Goal: Transaction & Acquisition: Subscribe to service/newsletter

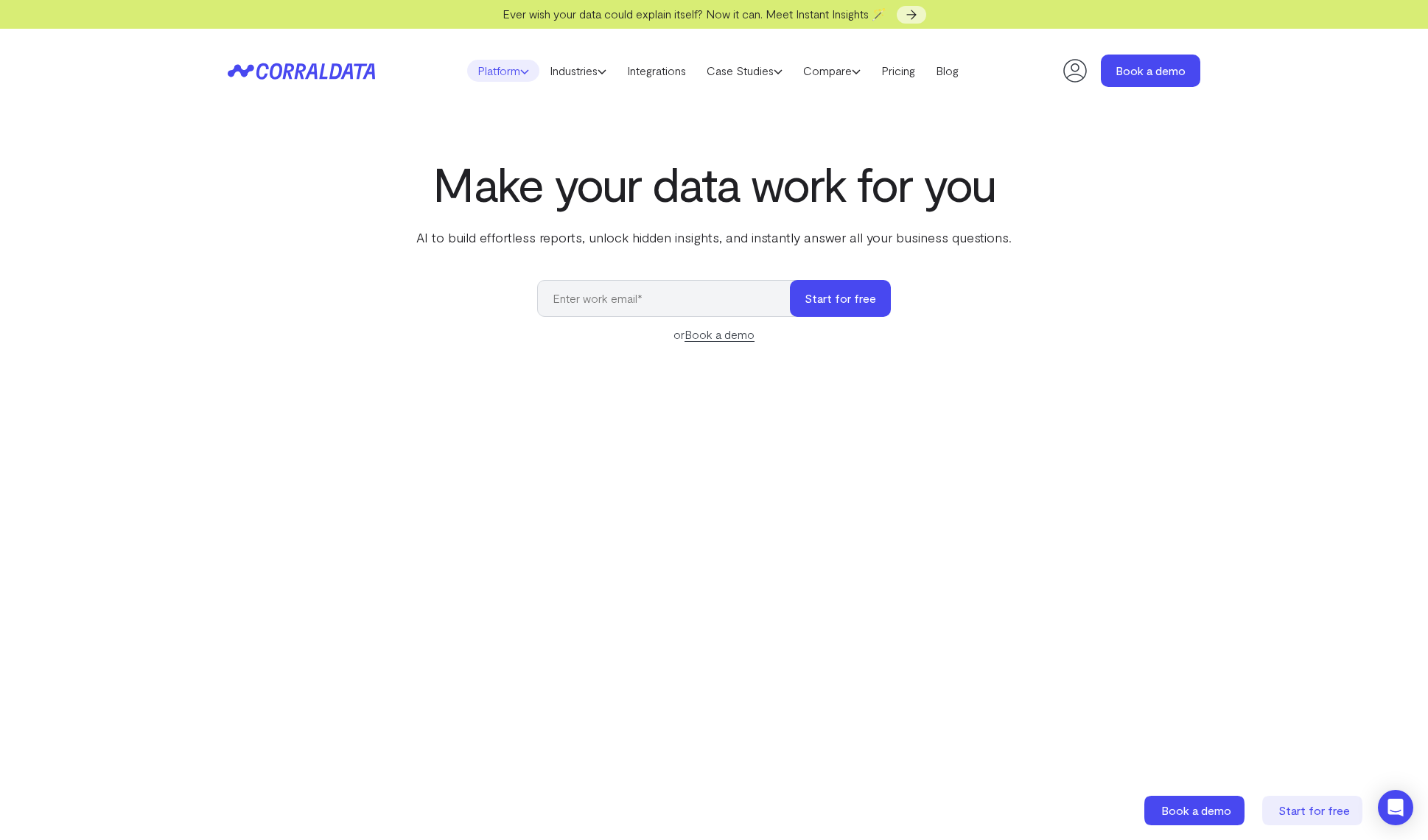
click at [505, 72] on link "Platform" at bounding box center [503, 70] width 72 height 22
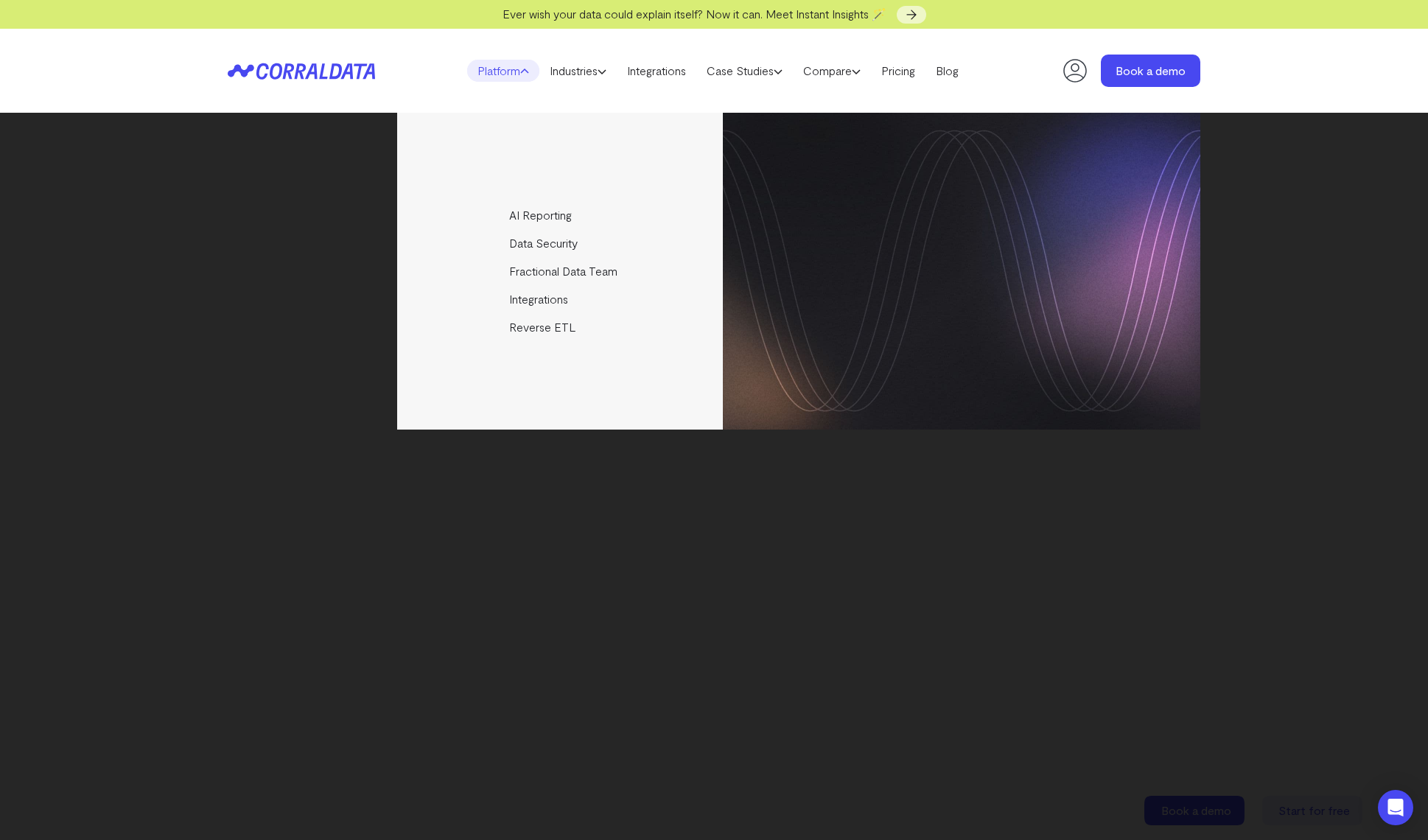
click at [1207, 546] on div "AI Reporting Use AI to effortlessly answer any business questions from all your…" at bounding box center [714, 476] width 1428 height 727
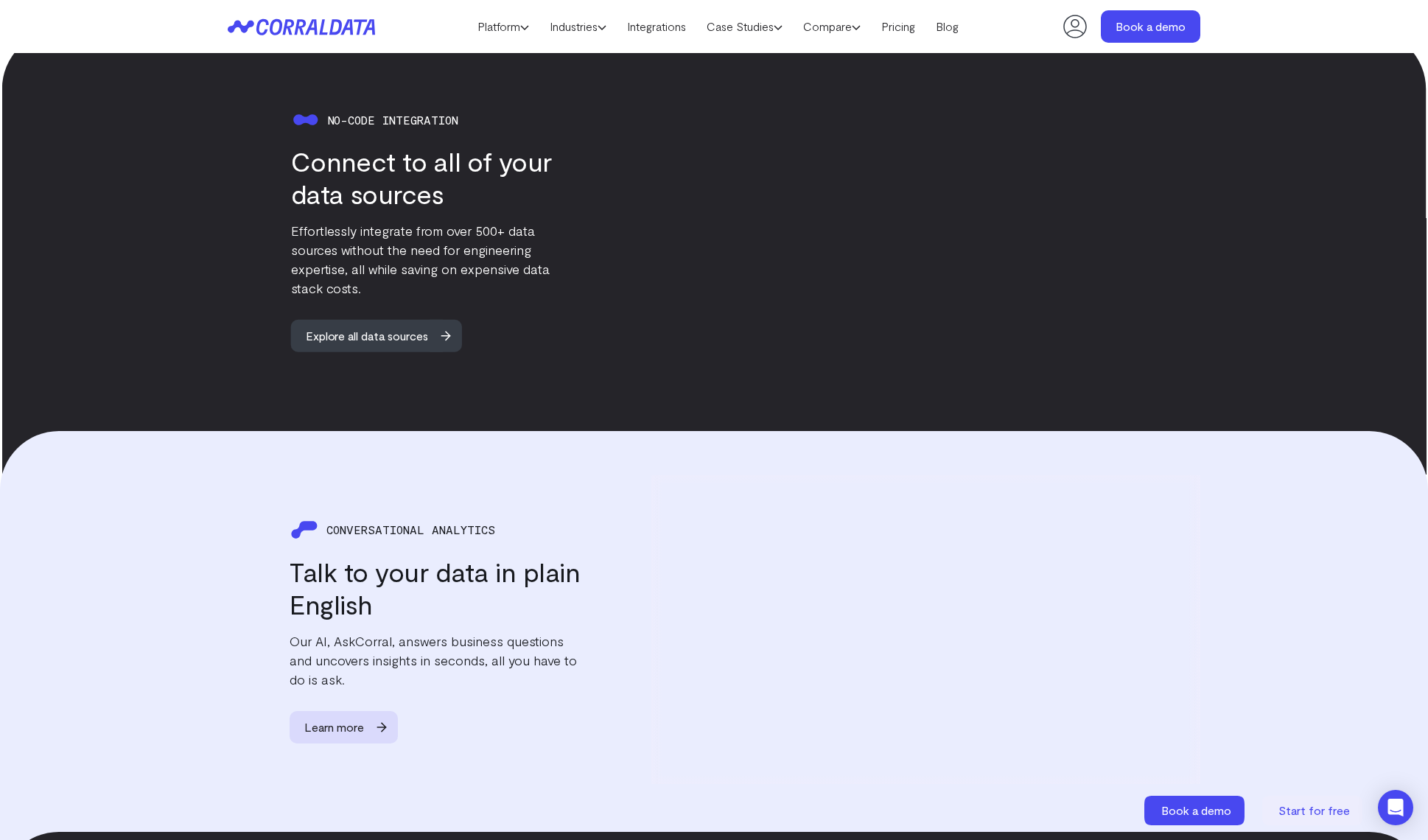
scroll to position [1312, 0]
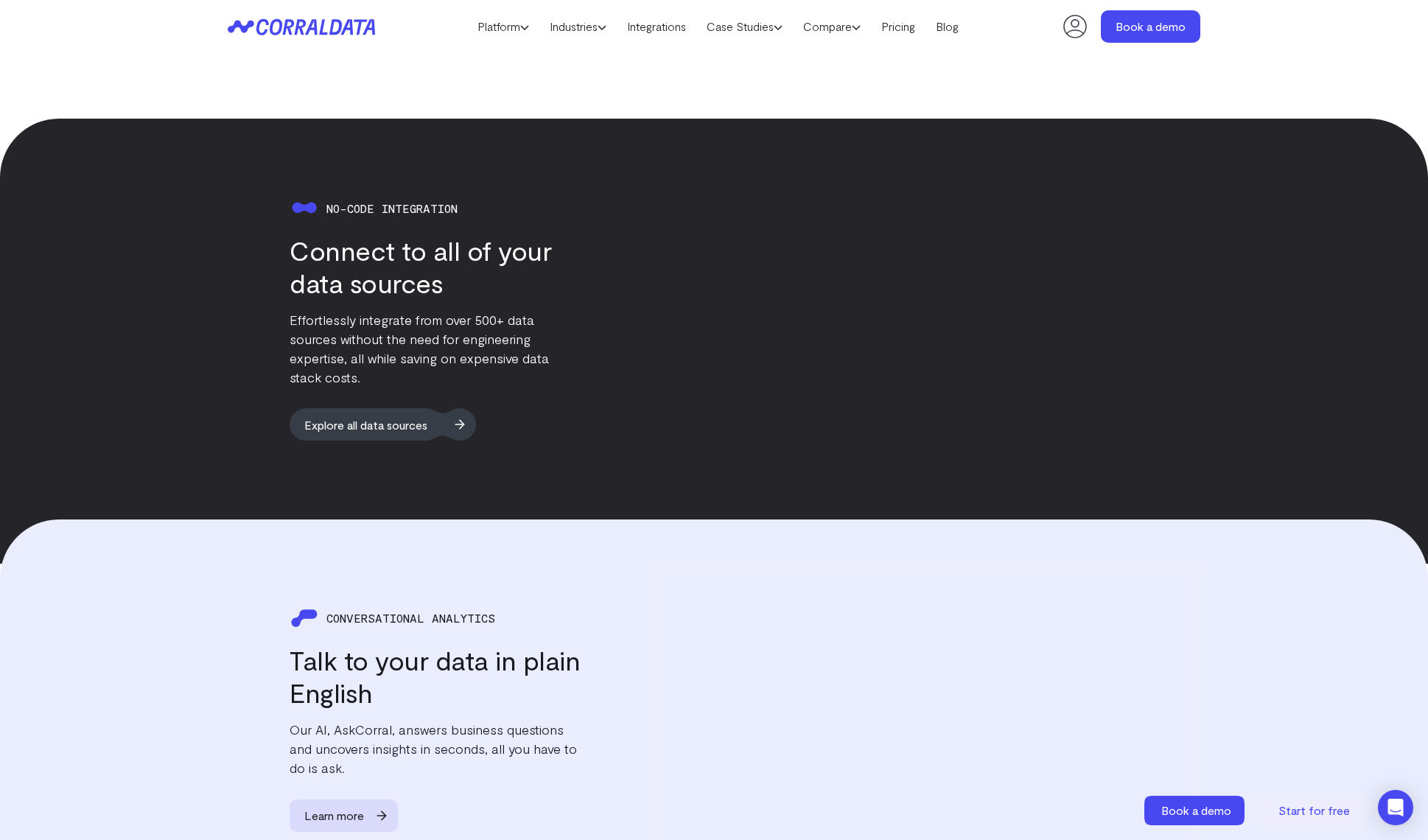
click at [401, 415] on span "Explore all data sources" at bounding box center [366, 424] width 153 height 33
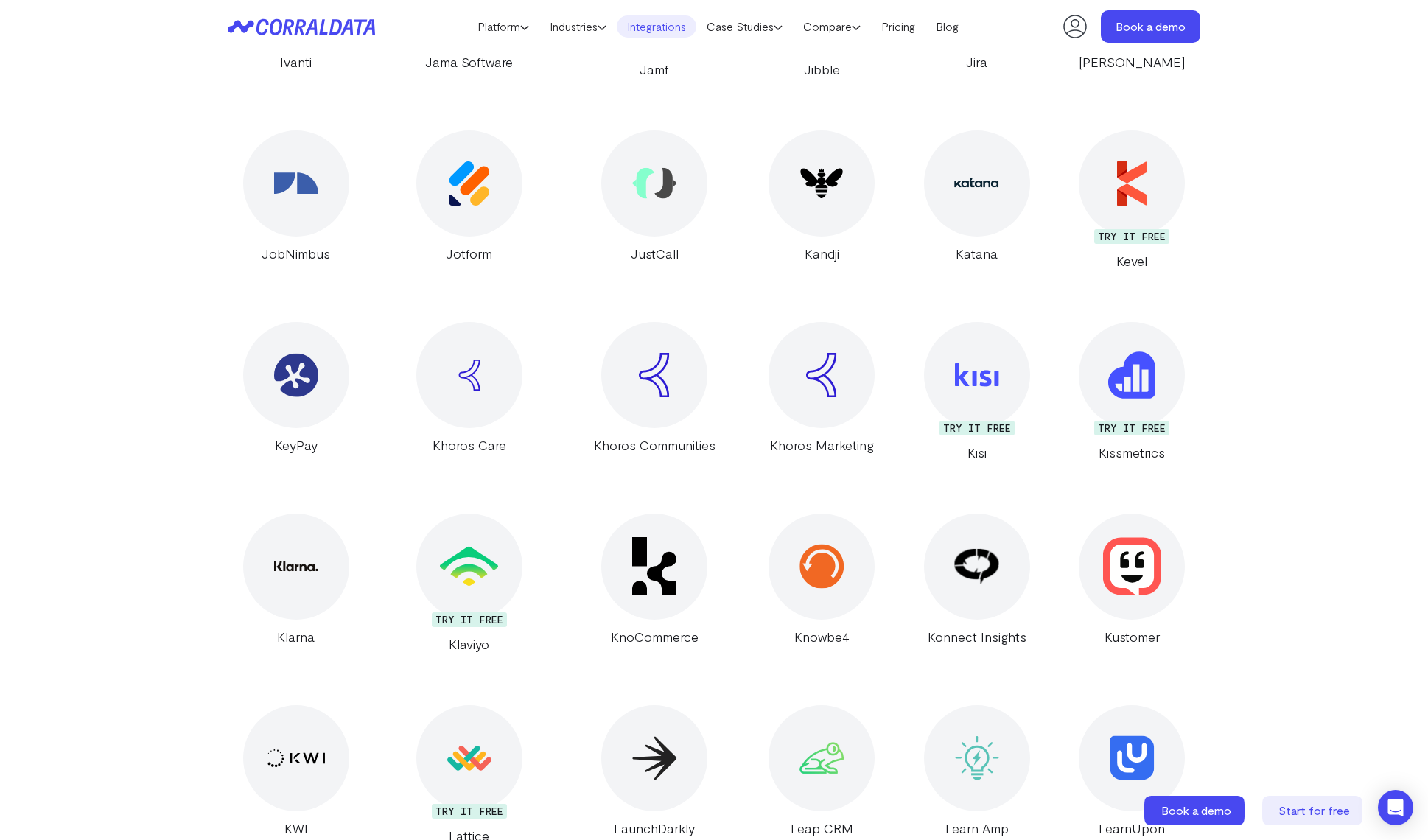
scroll to position [17575, 0]
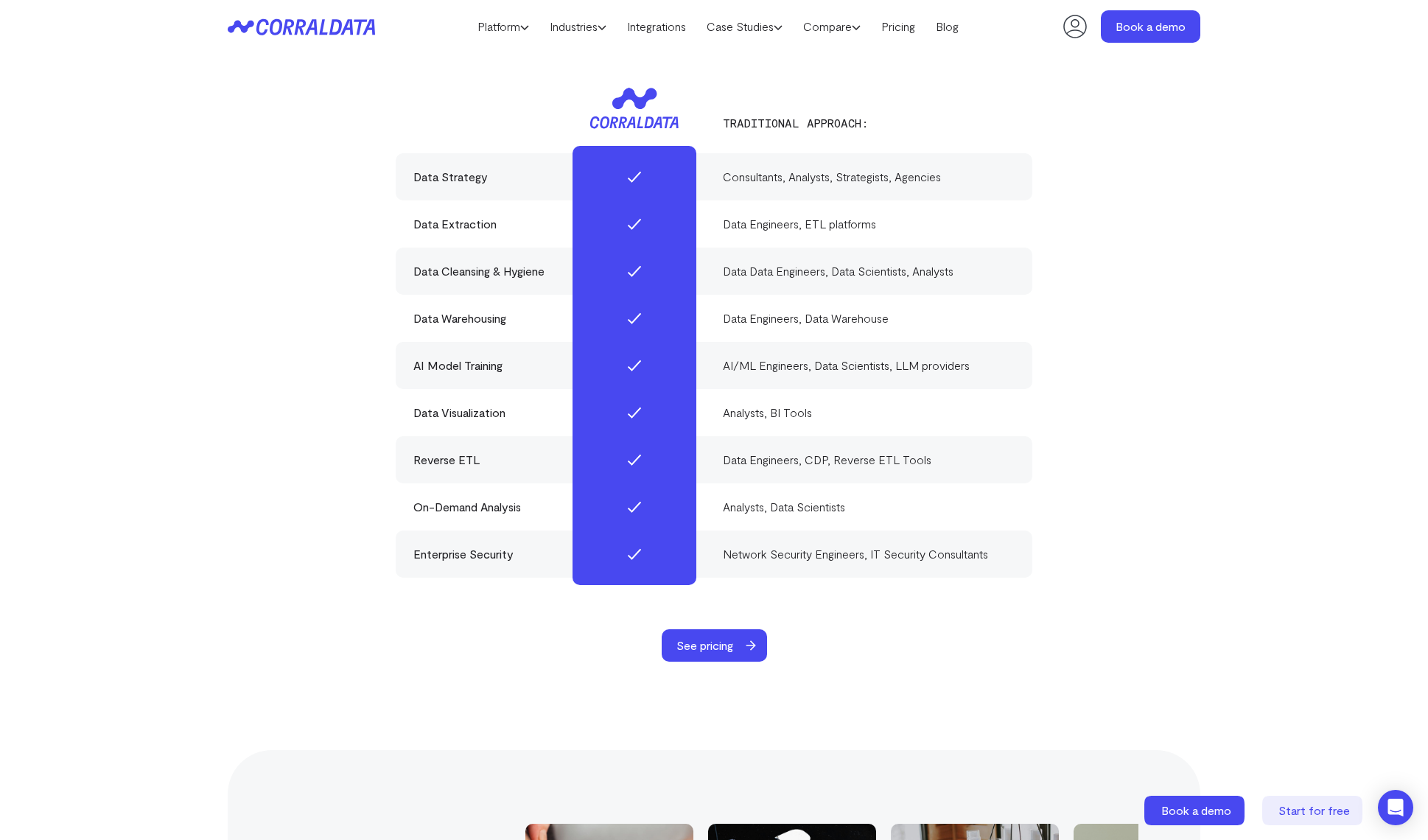
scroll to position [4554, 0]
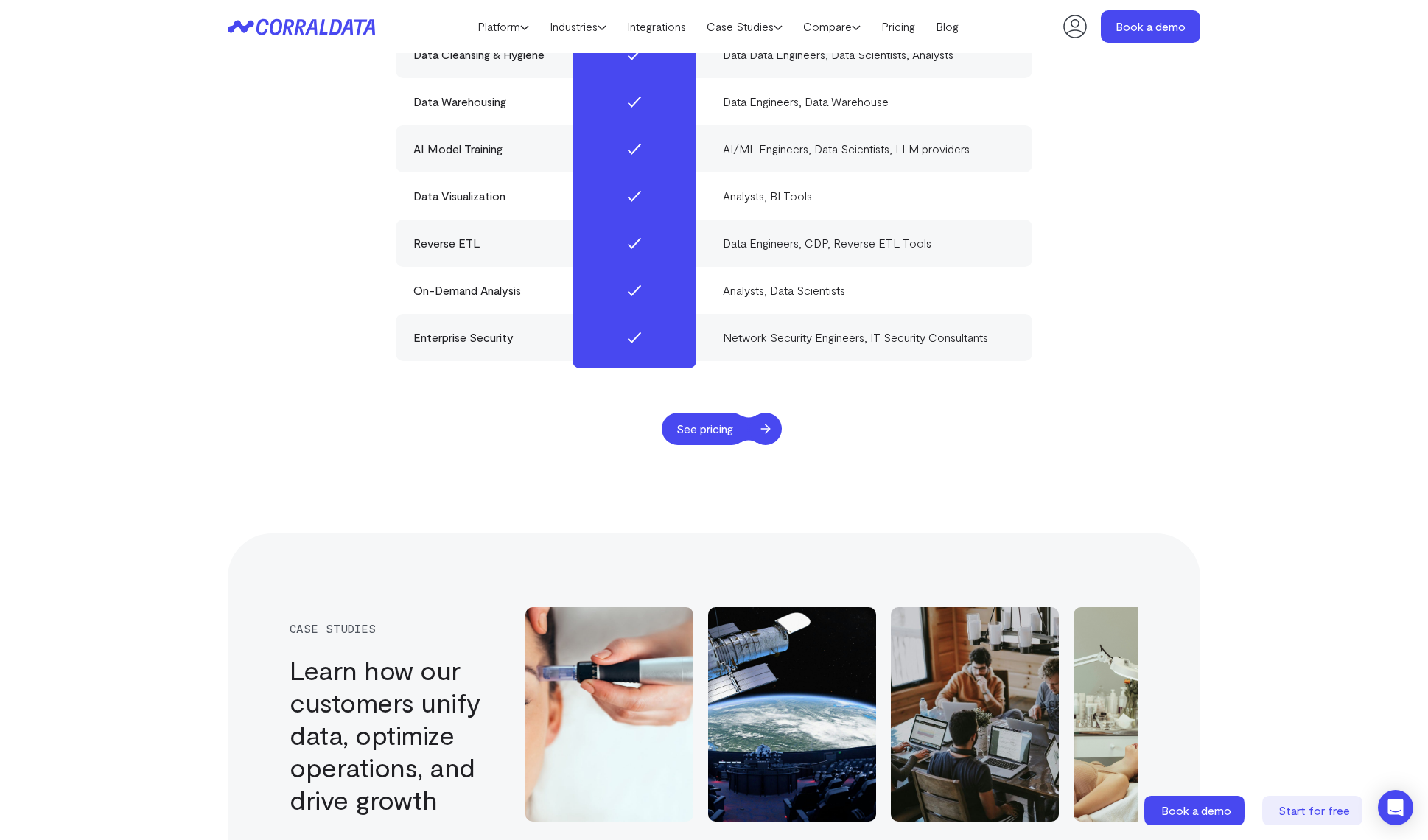
click at [706, 412] on span "See pricing" at bounding box center [704, 428] width 86 height 33
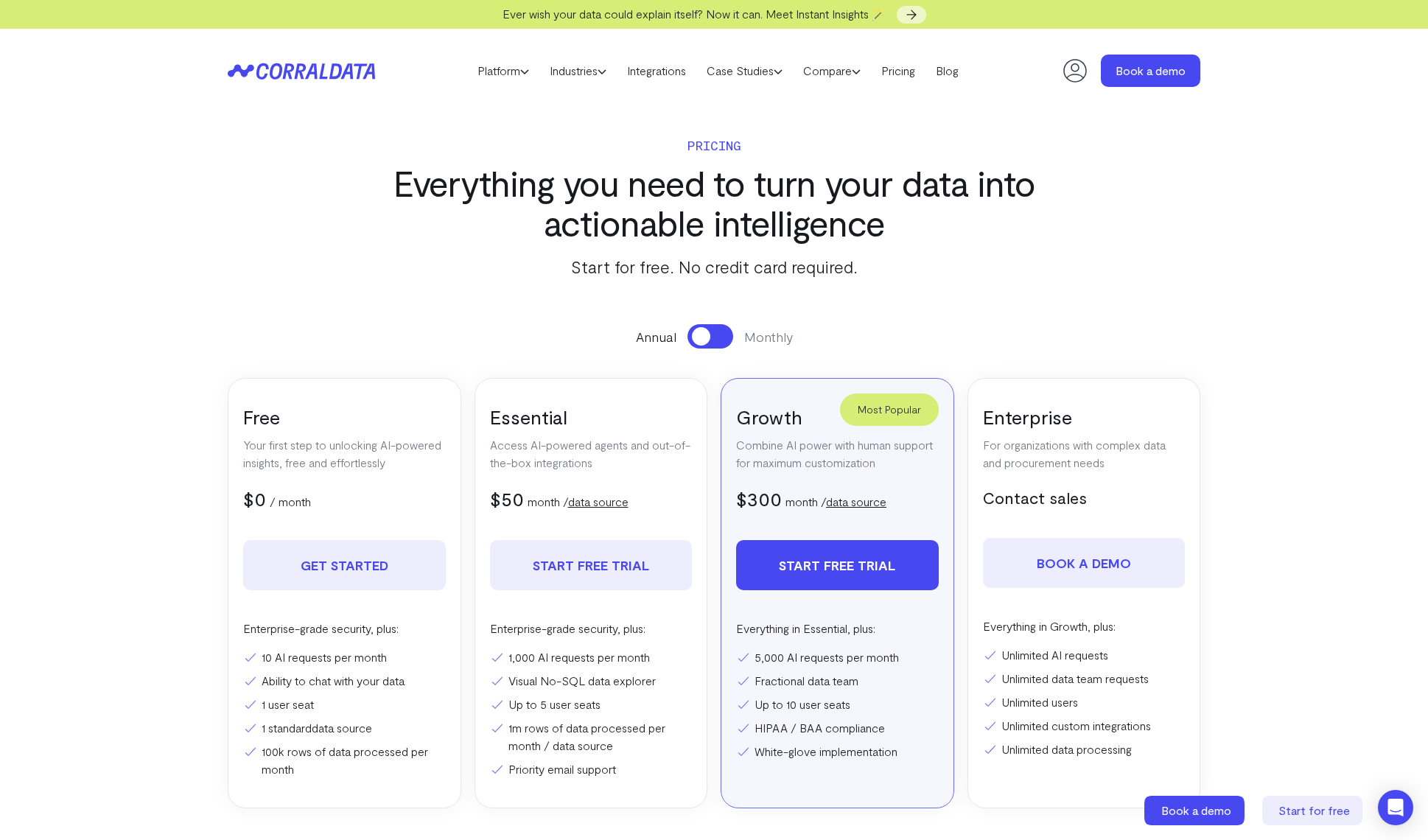
click at [341, 54] on header "Platform AI Reporting Use AI to effortlessly answer any business questions from…" at bounding box center [714, 70] width 973 height 84
click at [341, 63] on icon at bounding box center [301, 71] width 147 height 17
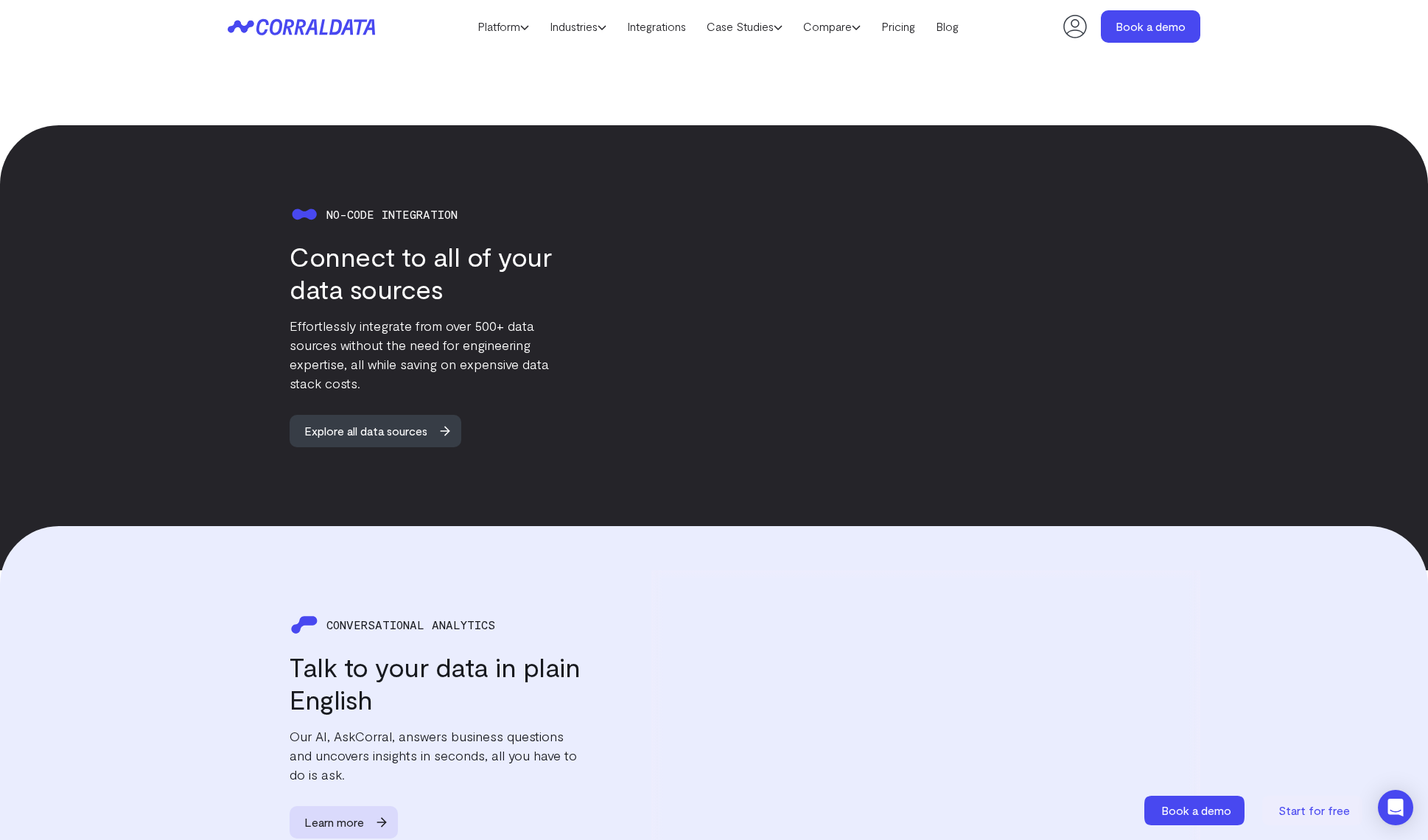
scroll to position [1310, 0]
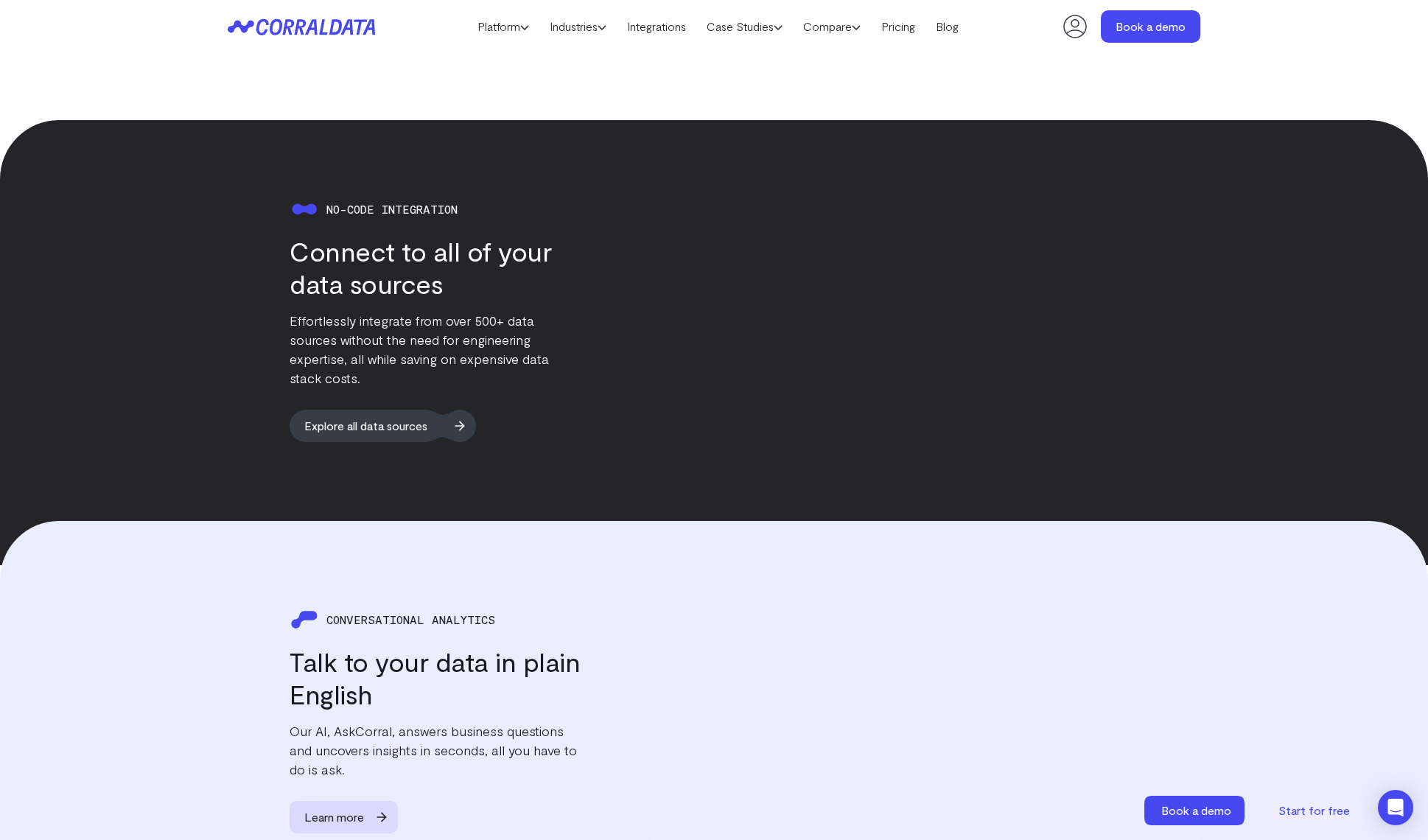
click at [442, 410] on span "Explore all data sources" at bounding box center [366, 426] width 153 height 33
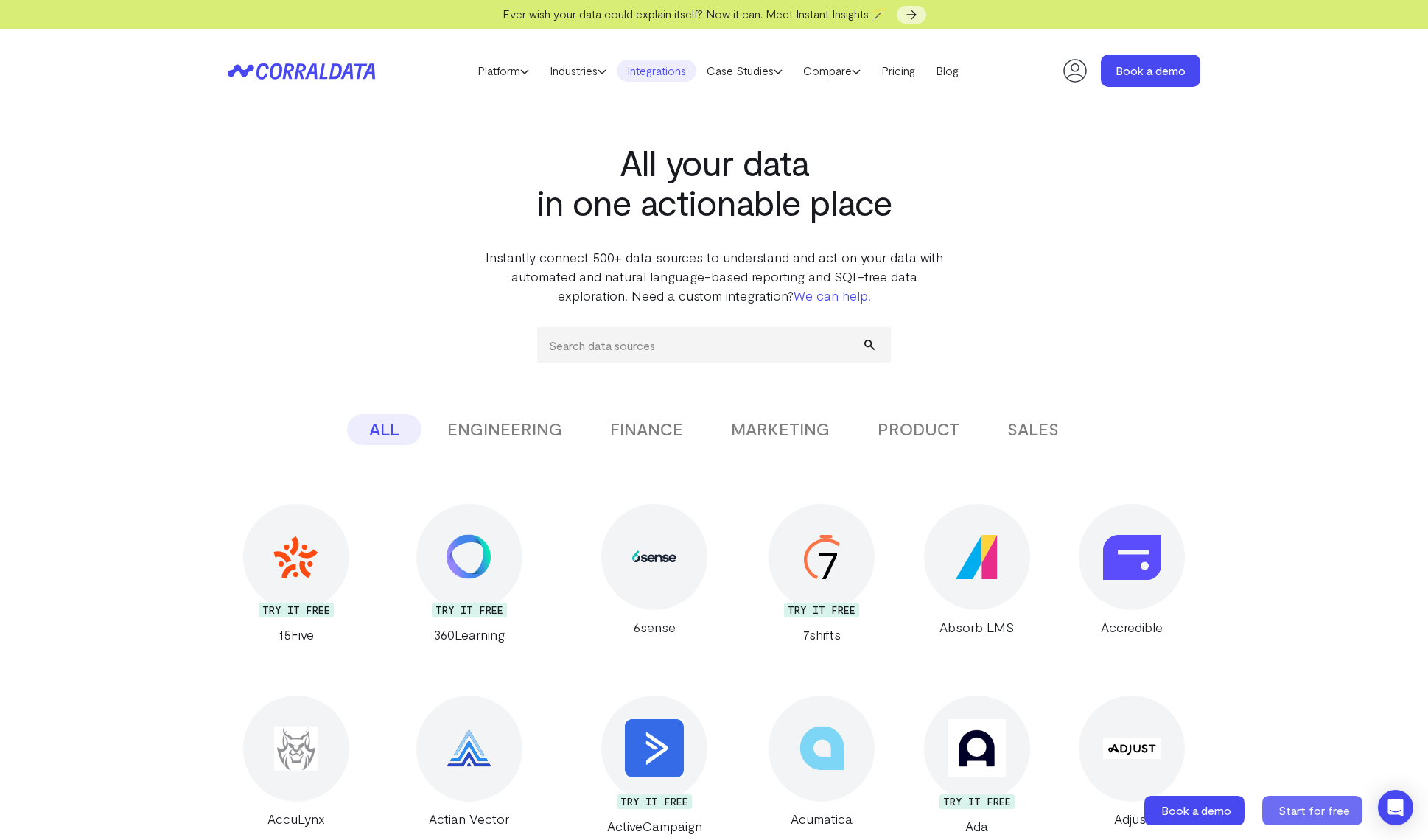
click at [1320, 806] on span "Start for free" at bounding box center [1314, 810] width 72 height 14
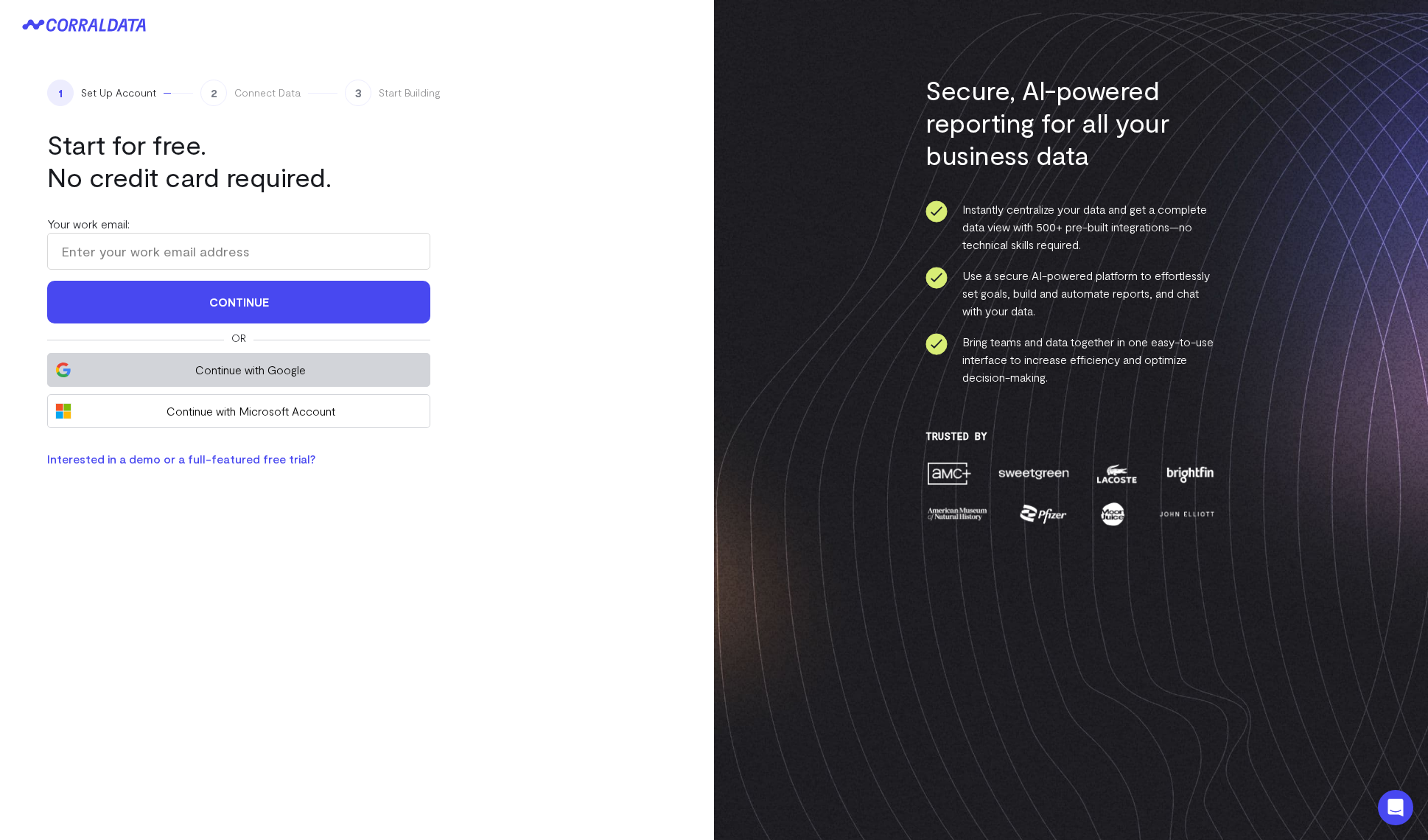
click at [286, 381] on button "Continue with Google" at bounding box center [238, 370] width 383 height 34
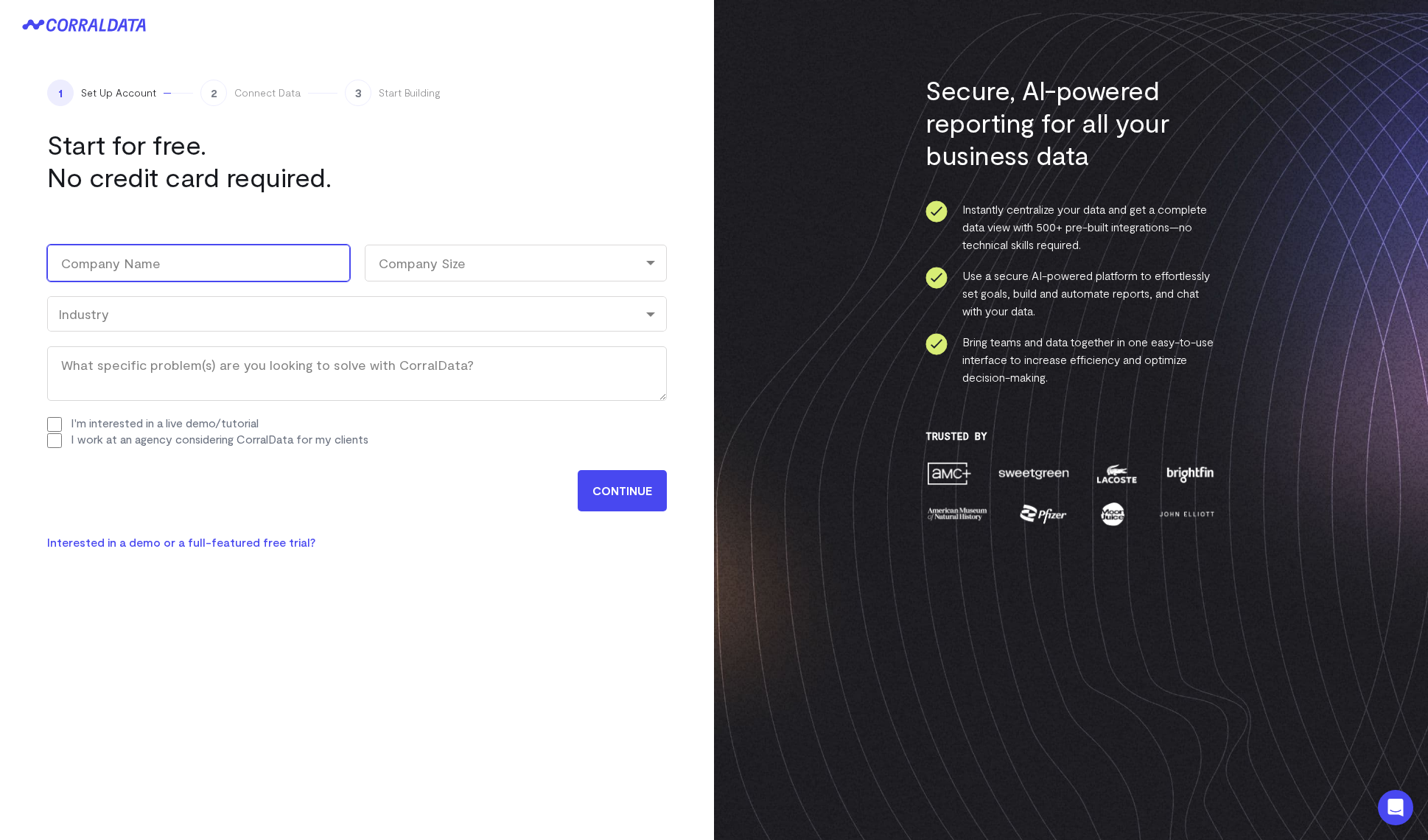
click at [203, 259] on input "Company Name (Required)" at bounding box center [198, 263] width 303 height 37
type input "Prophecy"
click at [428, 248] on div "Company Size" at bounding box center [516, 263] width 303 height 37
click at [423, 381] on li "101-500" at bounding box center [516, 387] width 303 height 30
select select "101-500"
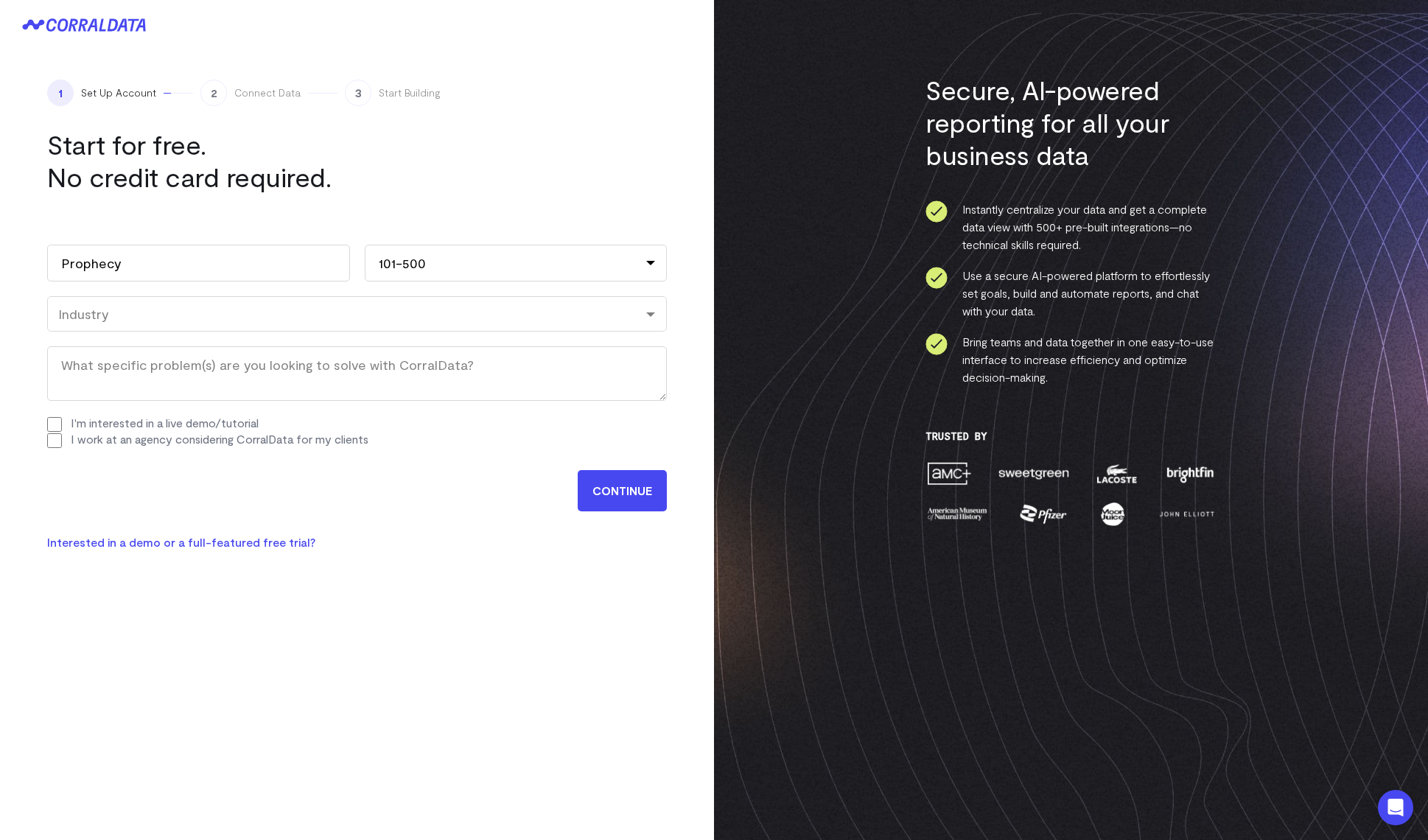
click at [221, 293] on div "Work email (Required) [PERSON_NAME][EMAIL_ADDRESS][DOMAIN_NAME] Name [PERSON_NA…" at bounding box center [357, 339] width 620 height 248
click at [217, 301] on div "Industry" at bounding box center [357, 314] width 620 height 35
click at [599, 492] on input "CONTINUE" at bounding box center [622, 490] width 89 height 41
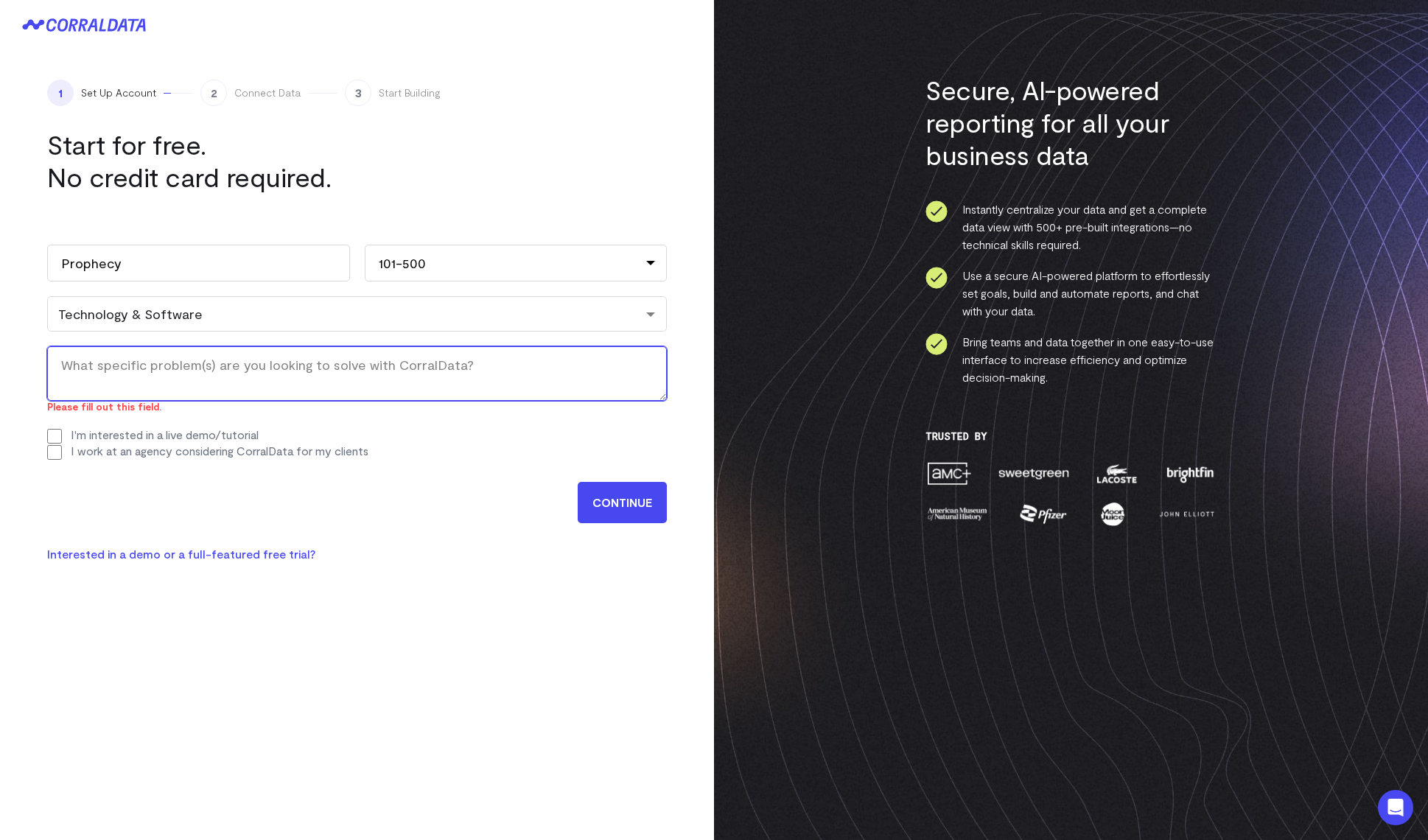
click at [169, 386] on textarea "What specific problem(s) are you looking to solve with CorralData? (Required)" at bounding box center [357, 373] width 620 height 54
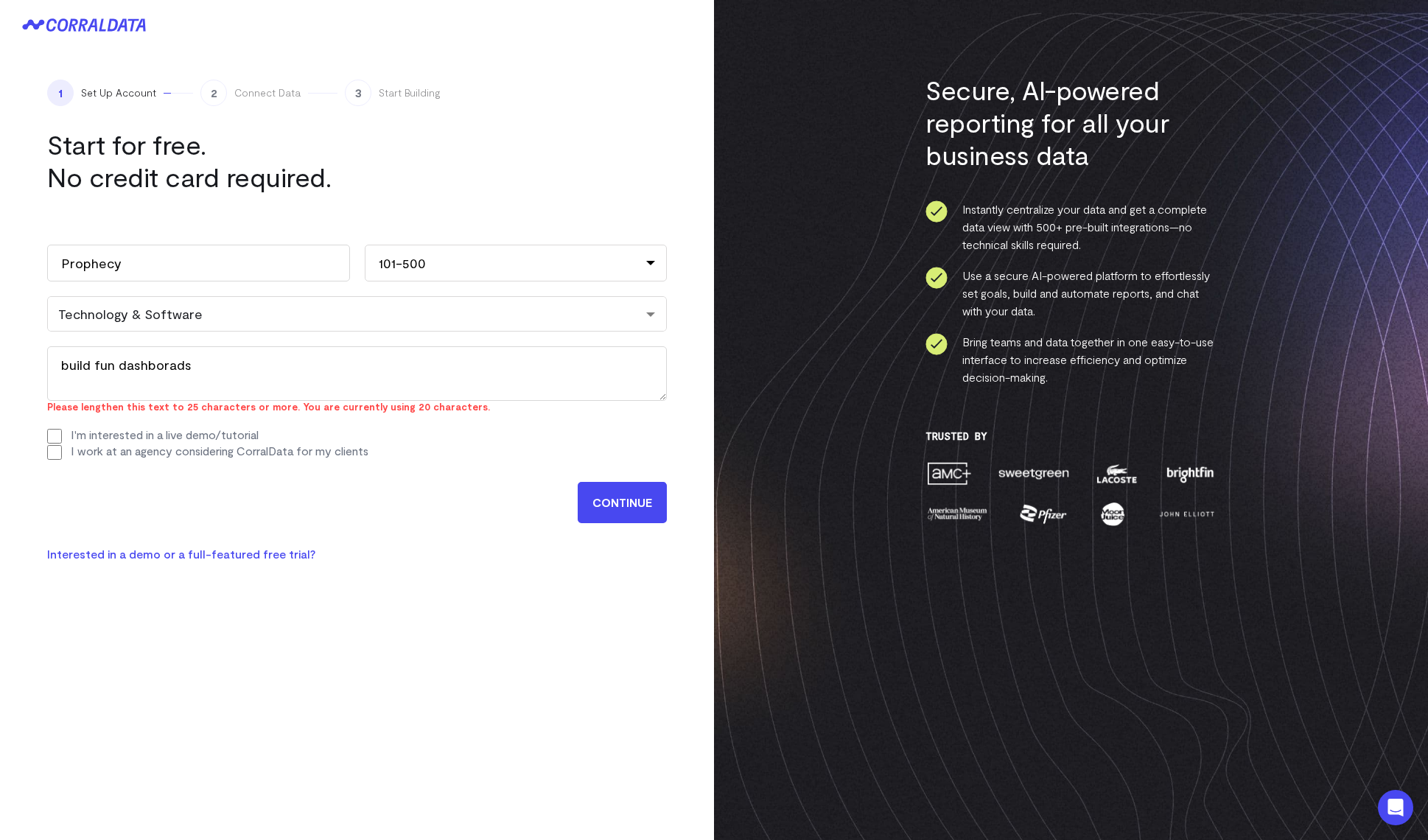
click at [631, 514] on input "CONTINUE" at bounding box center [622, 502] width 89 height 41
click at [633, 555] on div "1 Set Up Account 2 Connect Data 3 Start Building Start for free. No credit card…" at bounding box center [357, 321] width 714 height 543
click at [226, 361] on textarea "build fun dashborads" at bounding box center [357, 373] width 620 height 54
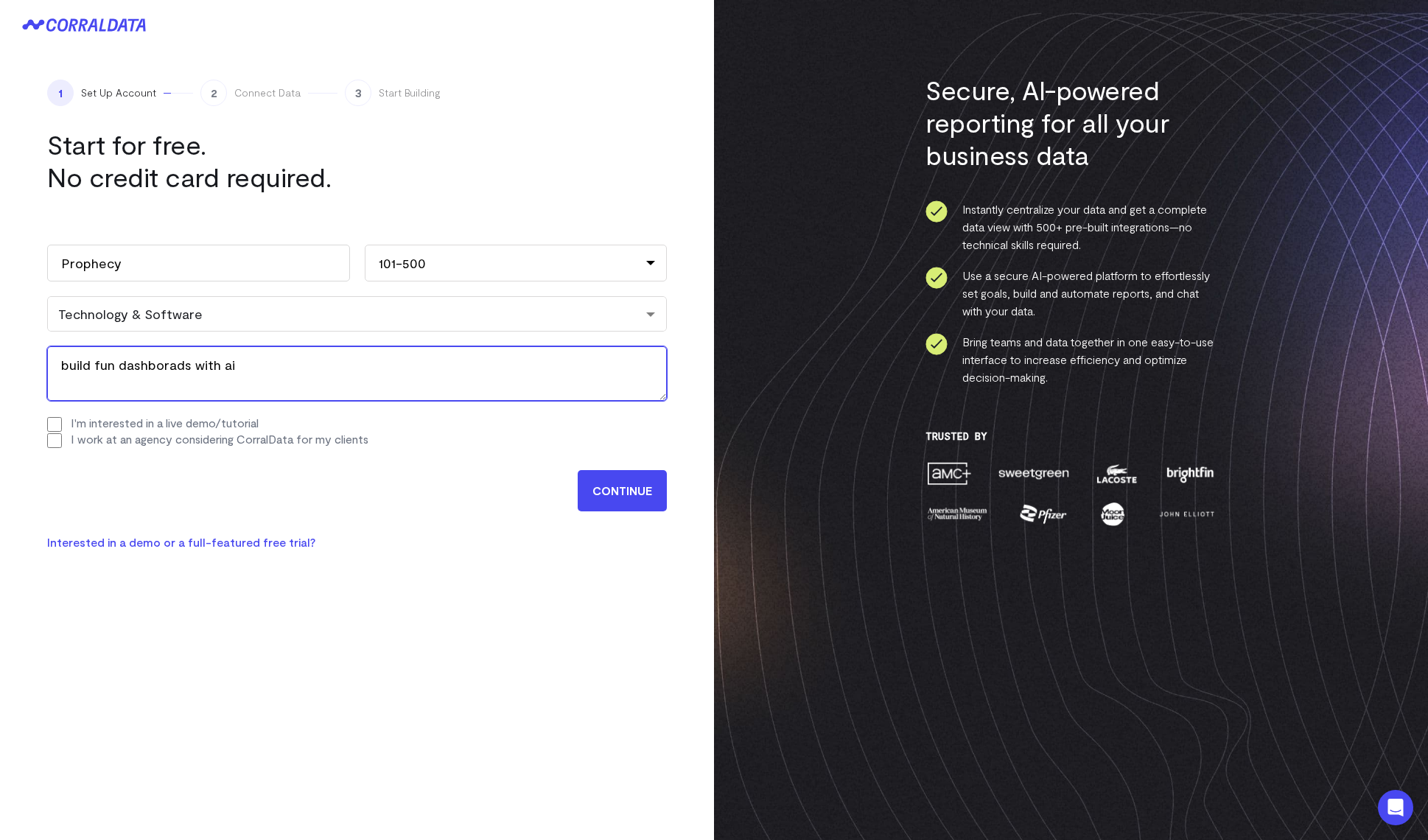
type textarea "build fun dashborads with ai"
click at [643, 483] on input "CONTINUE" at bounding box center [622, 490] width 89 height 41
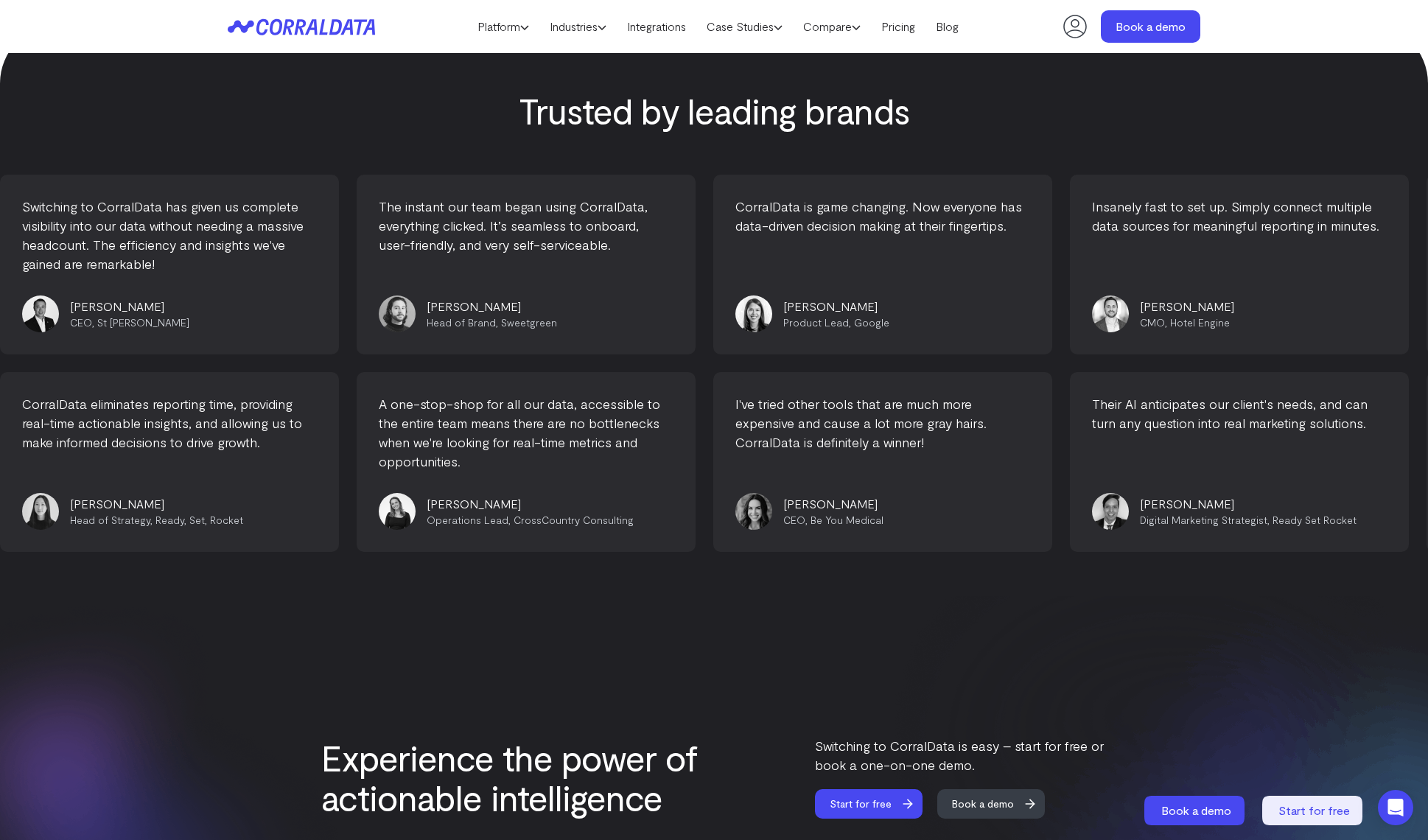
scroll to position [4978, 0]
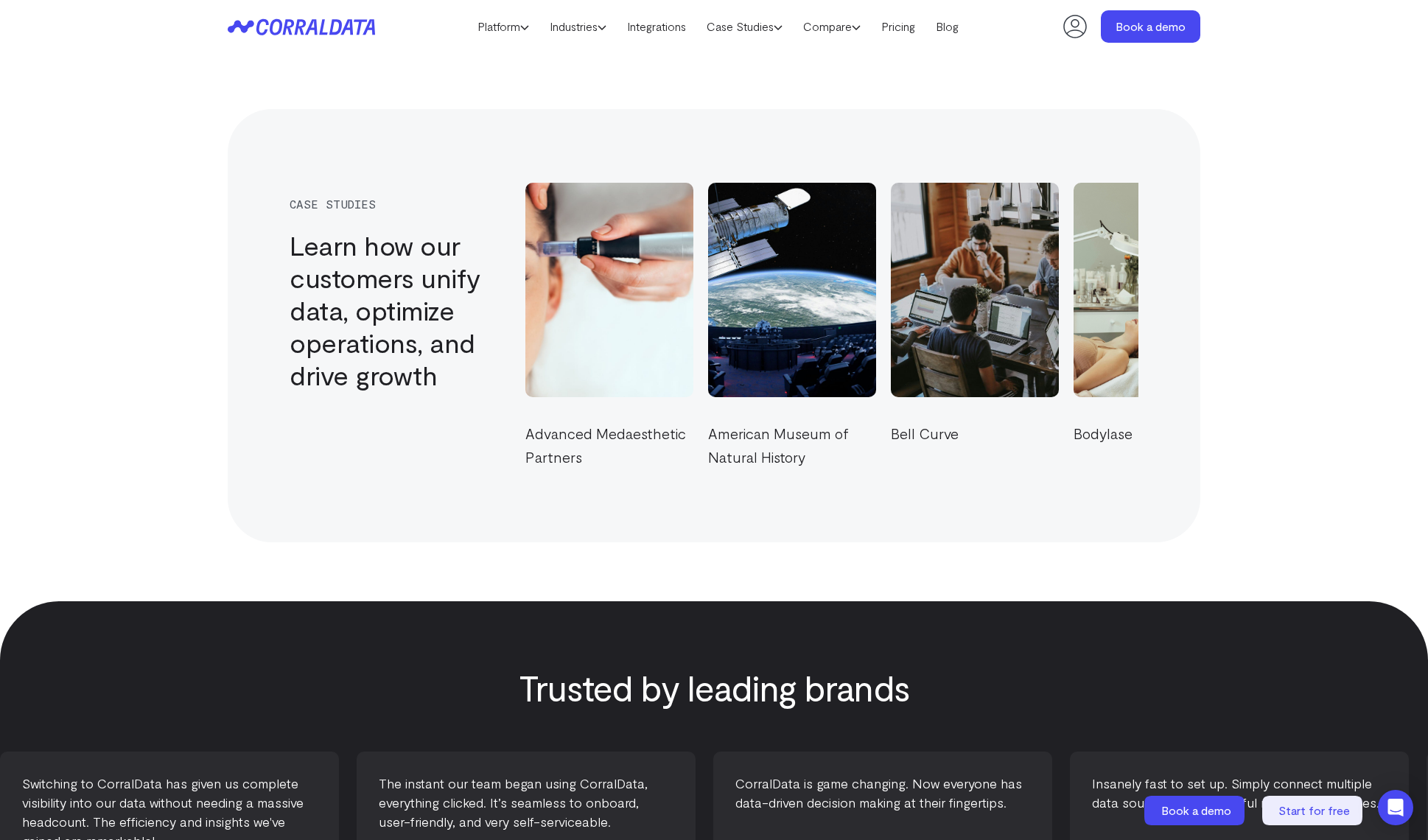
click at [894, 13] on header "Platform AI Reporting Use AI to effortlessly answer any business questions from…" at bounding box center [714, 27] width 973 height 53
click at [898, 22] on link "Pricing" at bounding box center [898, 27] width 54 height 22
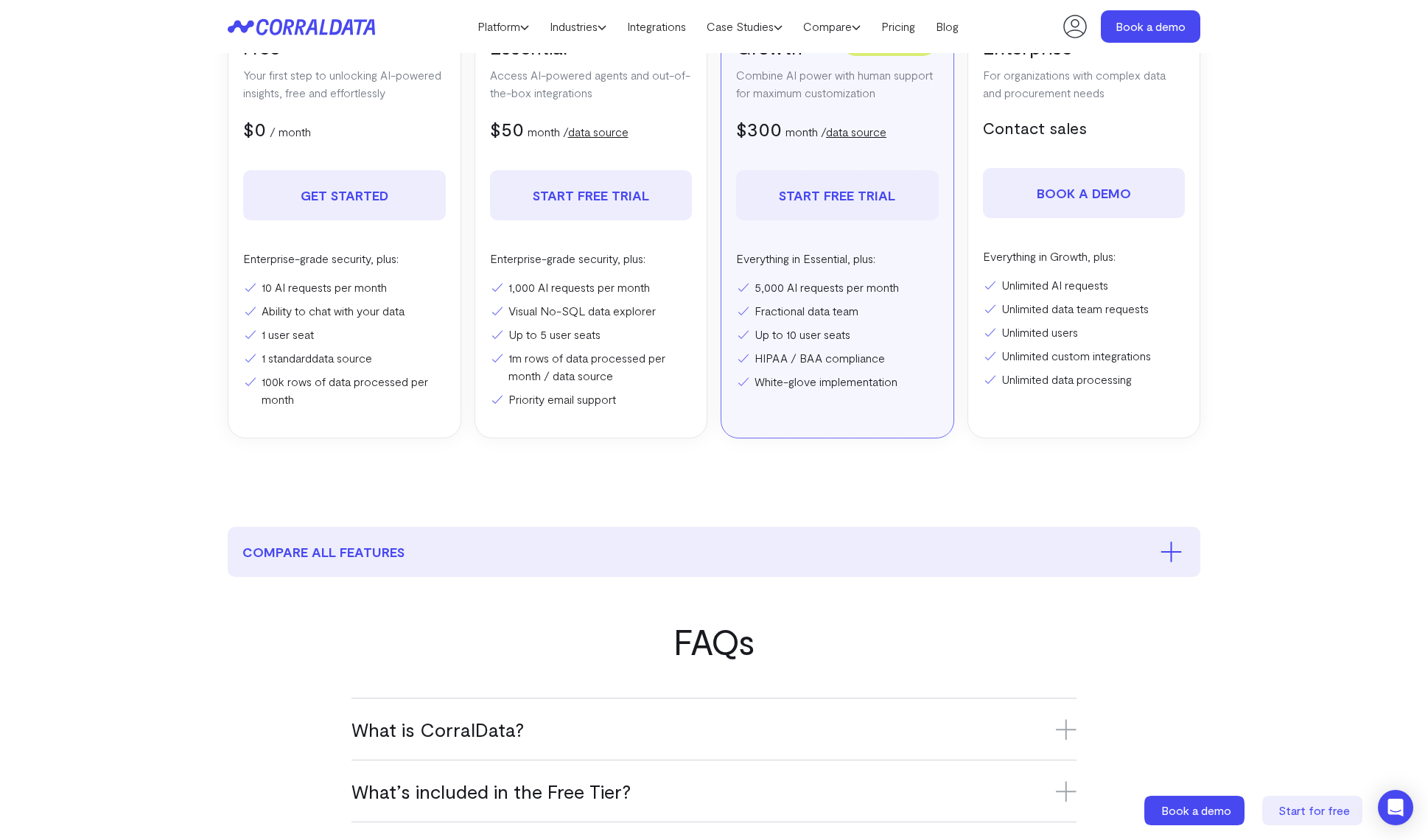
scroll to position [830, 0]
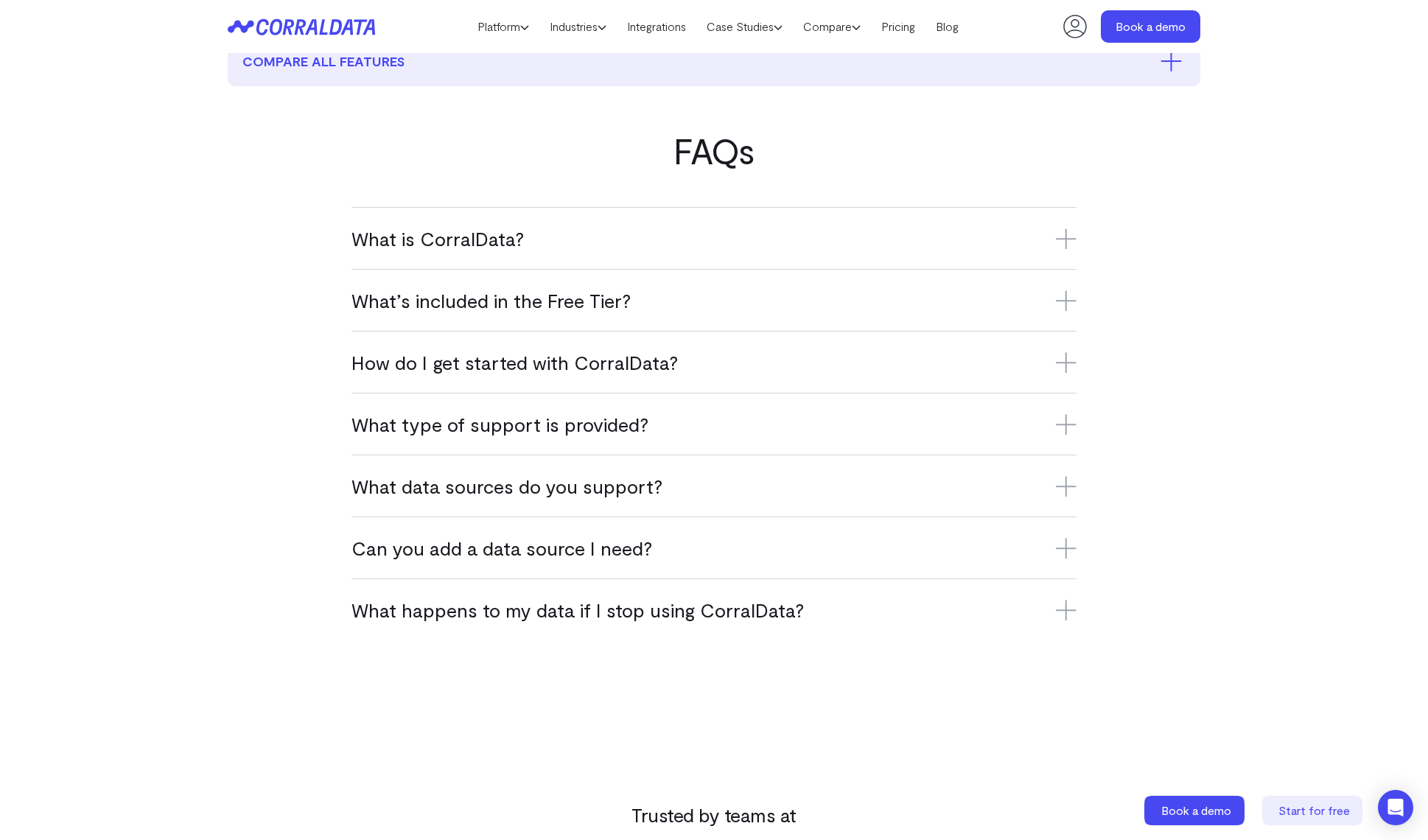
click at [681, 291] on h3 "What’s included in the Free Tier?" at bounding box center [714, 300] width 725 height 24
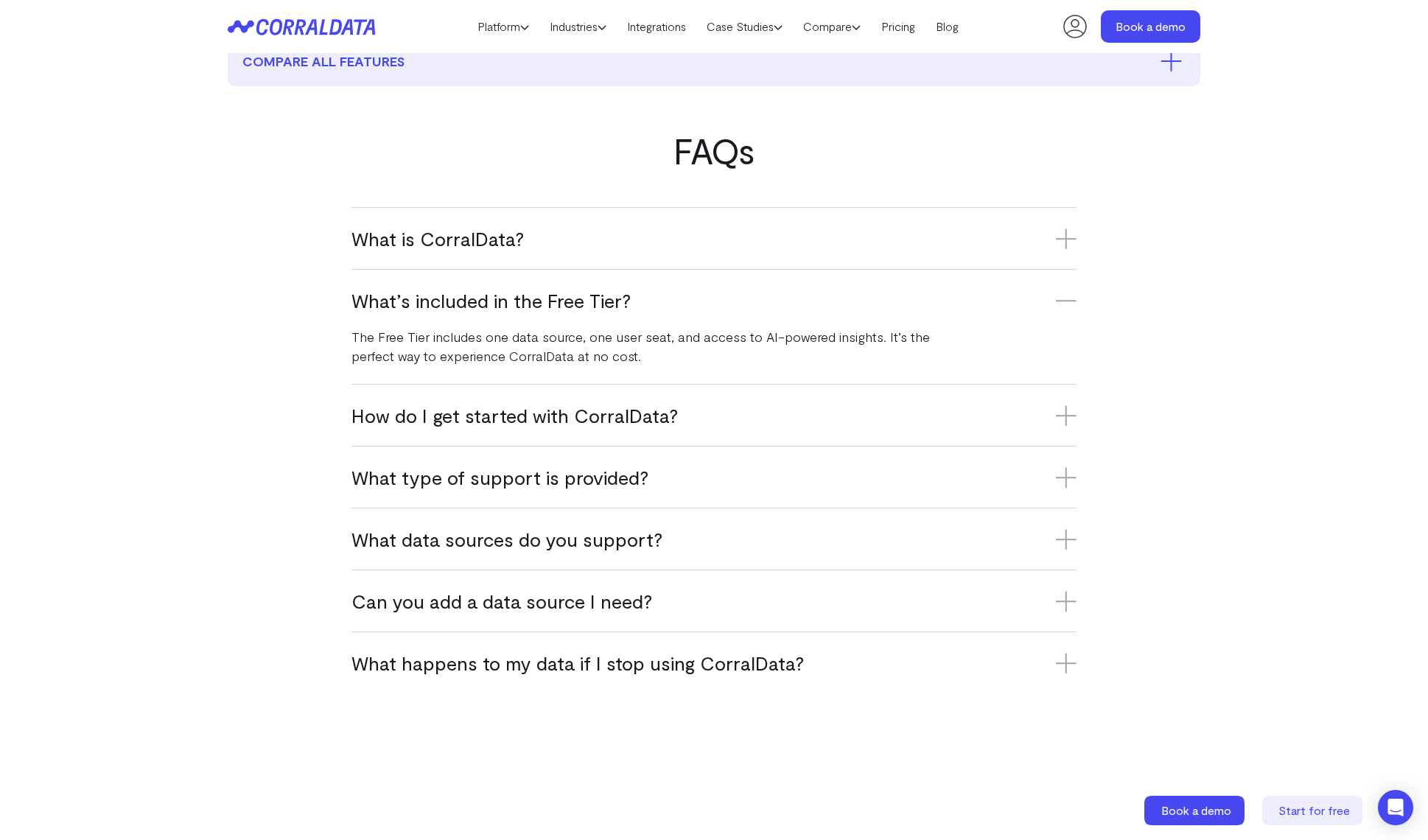
click at [670, 218] on div "What is CorralData? CorralData is an AI-powered data platform that connects ove…" at bounding box center [714, 238] width 725 height 62
click at [518, 34] on link "Platform" at bounding box center [503, 27] width 72 height 22
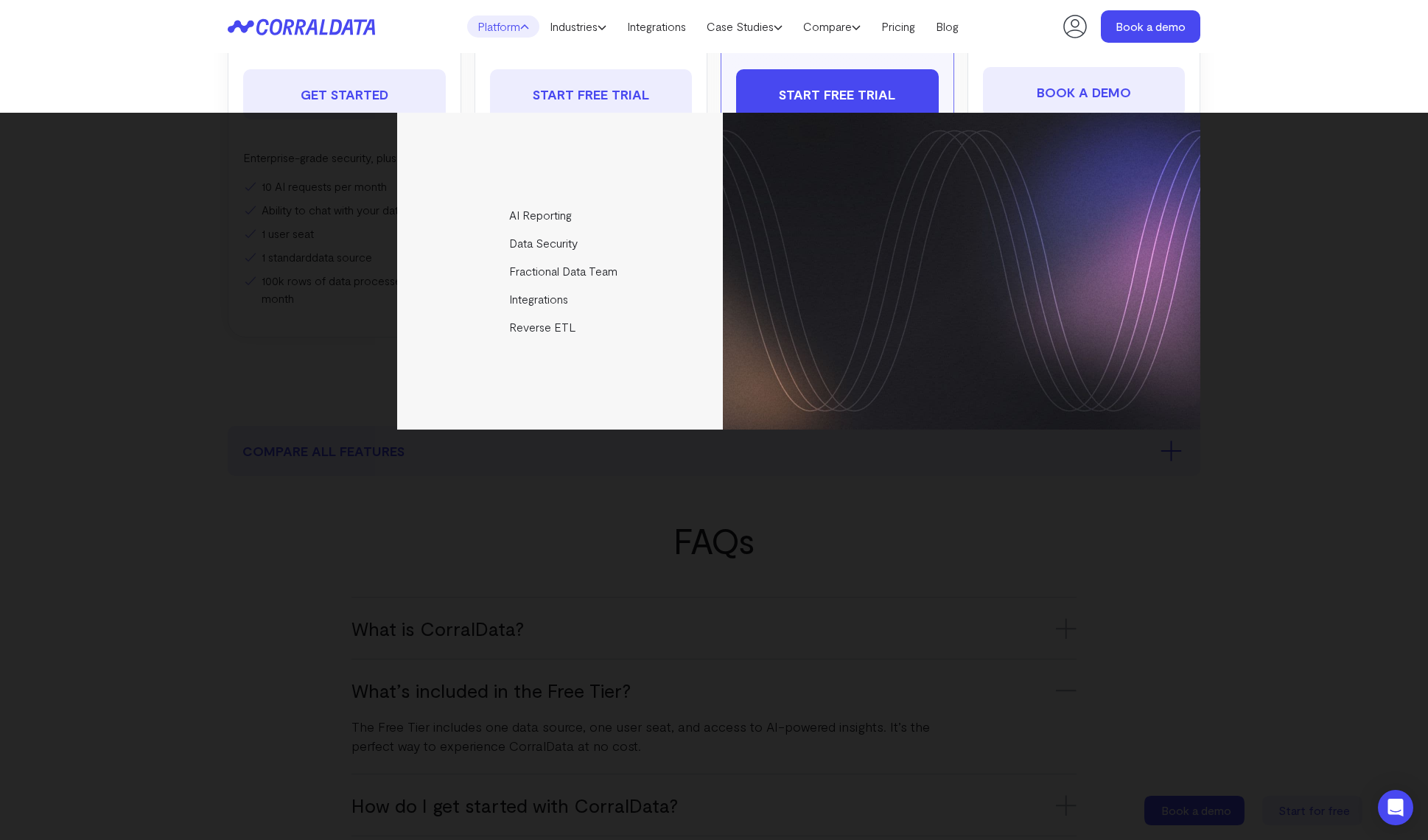
drag, startPoint x: 827, startPoint y: 586, endPoint x: 823, endPoint y: 571, distance: 15.5
click at [827, 586] on div "AI Reporting Use AI to effortlessly answer any business questions from all your…" at bounding box center [714, 476] width 1428 height 727
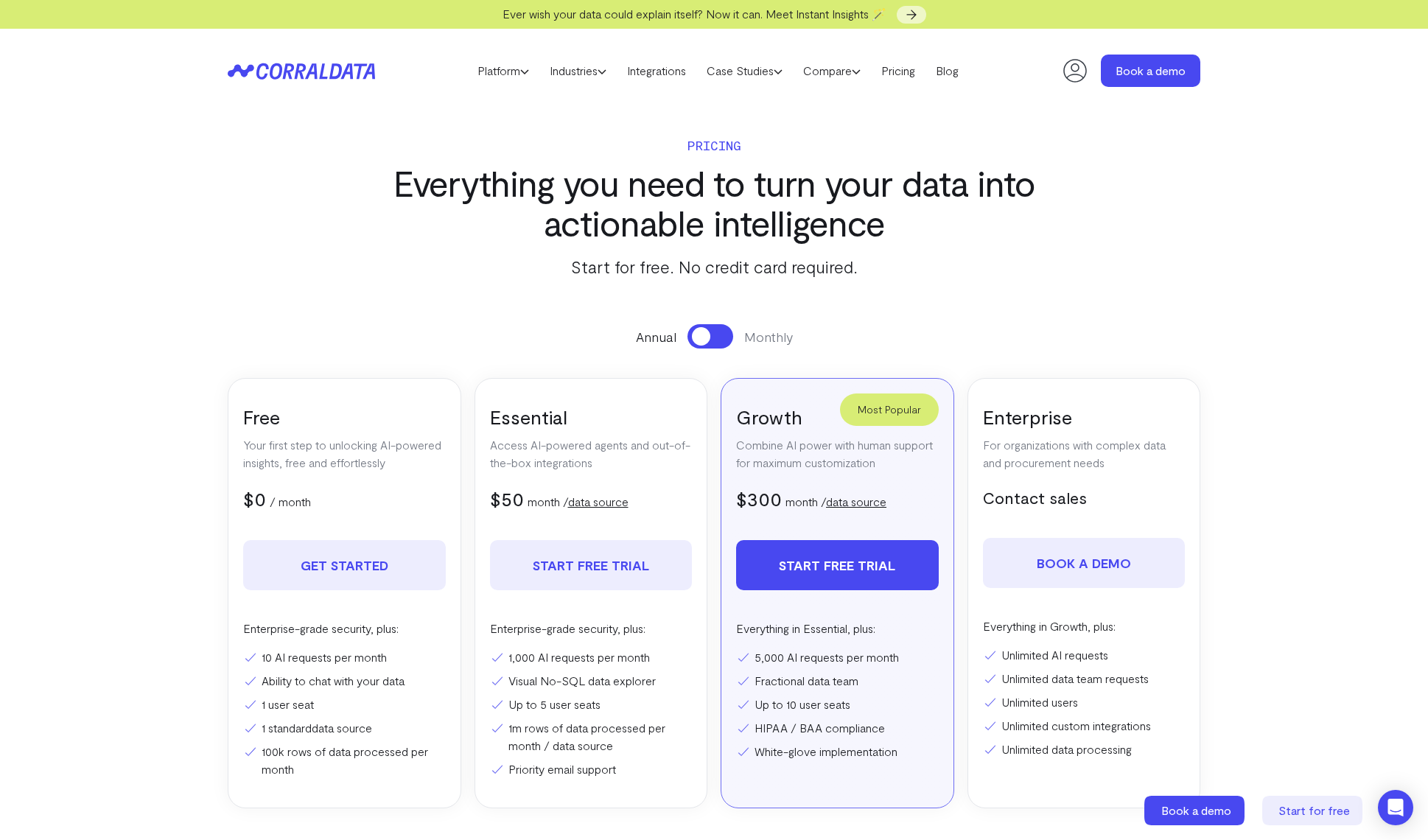
click at [711, 342] on button at bounding box center [710, 336] width 46 height 24
click at [711, 338] on span at bounding box center [720, 337] width 18 height 18
click at [521, 70] on use at bounding box center [524, 72] width 8 height 3
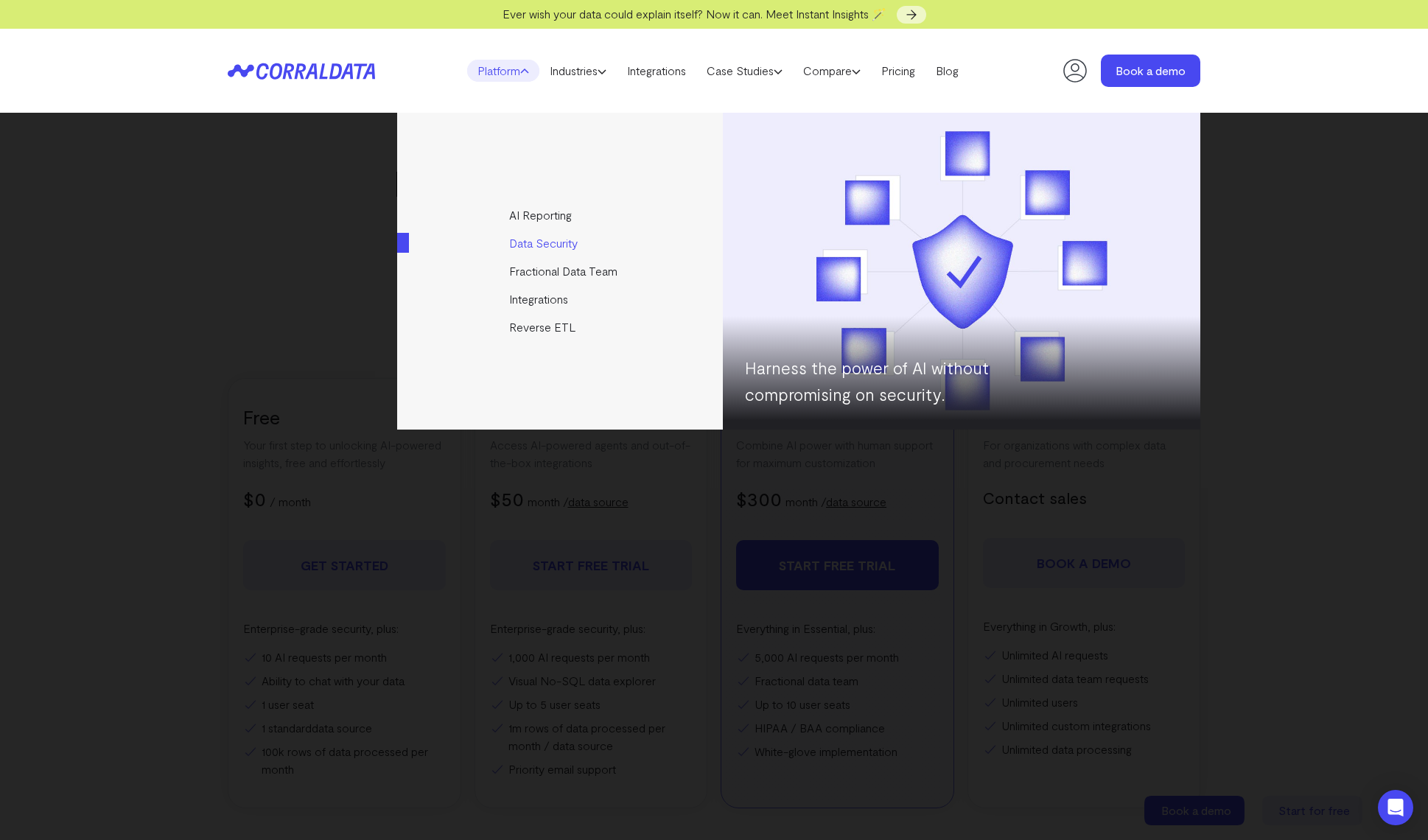
click at [534, 242] on link "Data Security" at bounding box center [561, 243] width 328 height 28
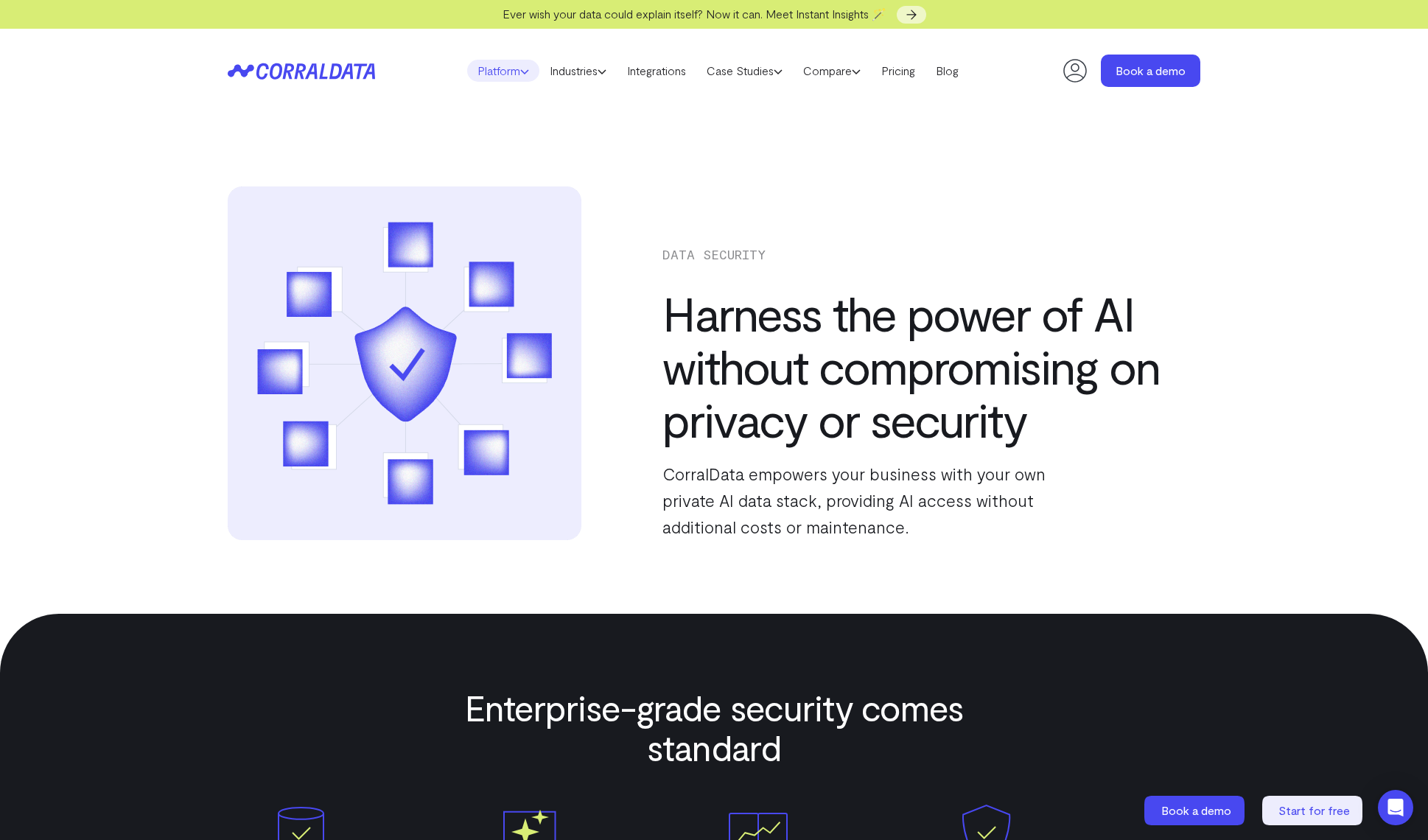
click at [517, 63] on link "Platform" at bounding box center [503, 70] width 72 height 22
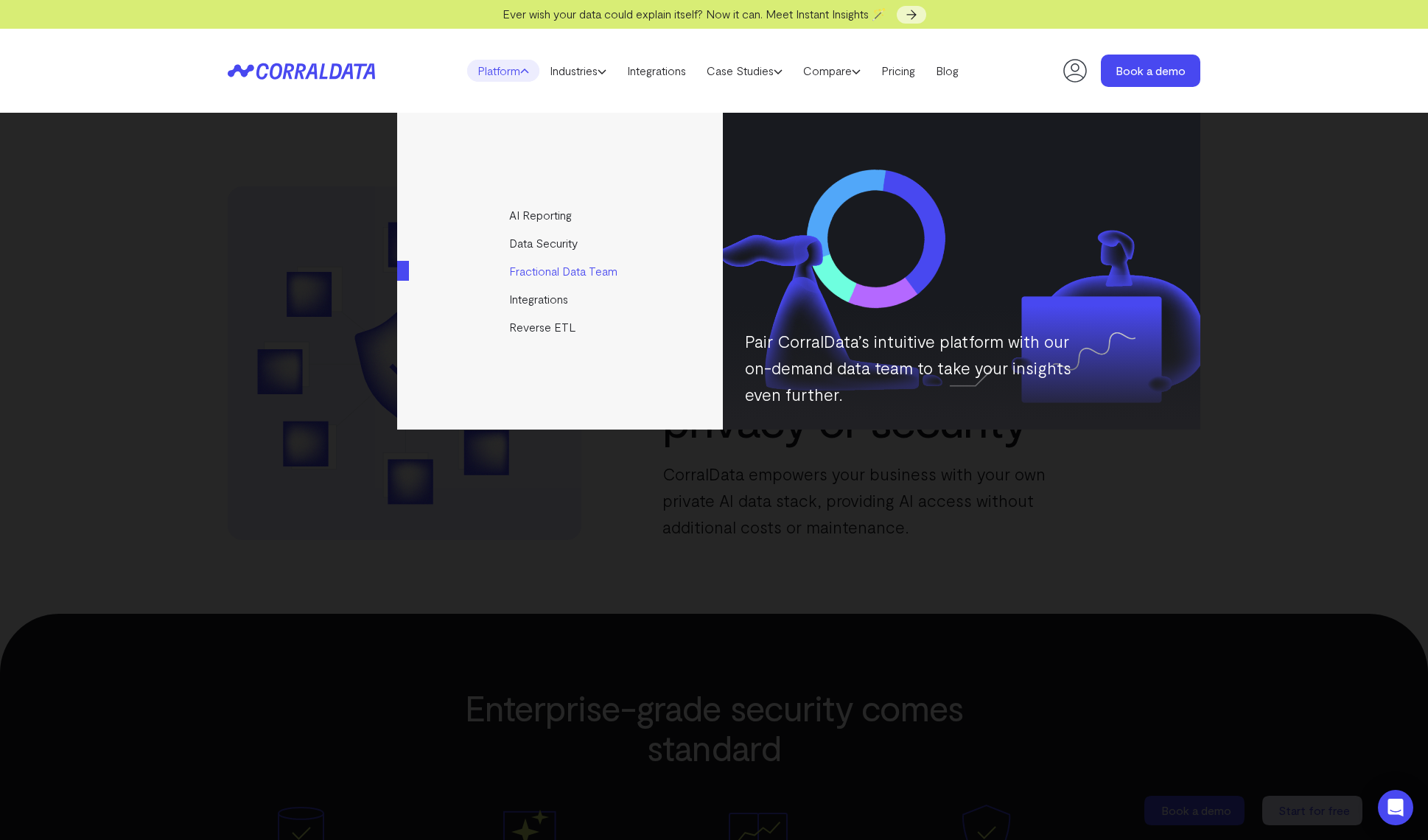
click at [560, 279] on link "Fractional Data Team" at bounding box center [561, 271] width 328 height 28
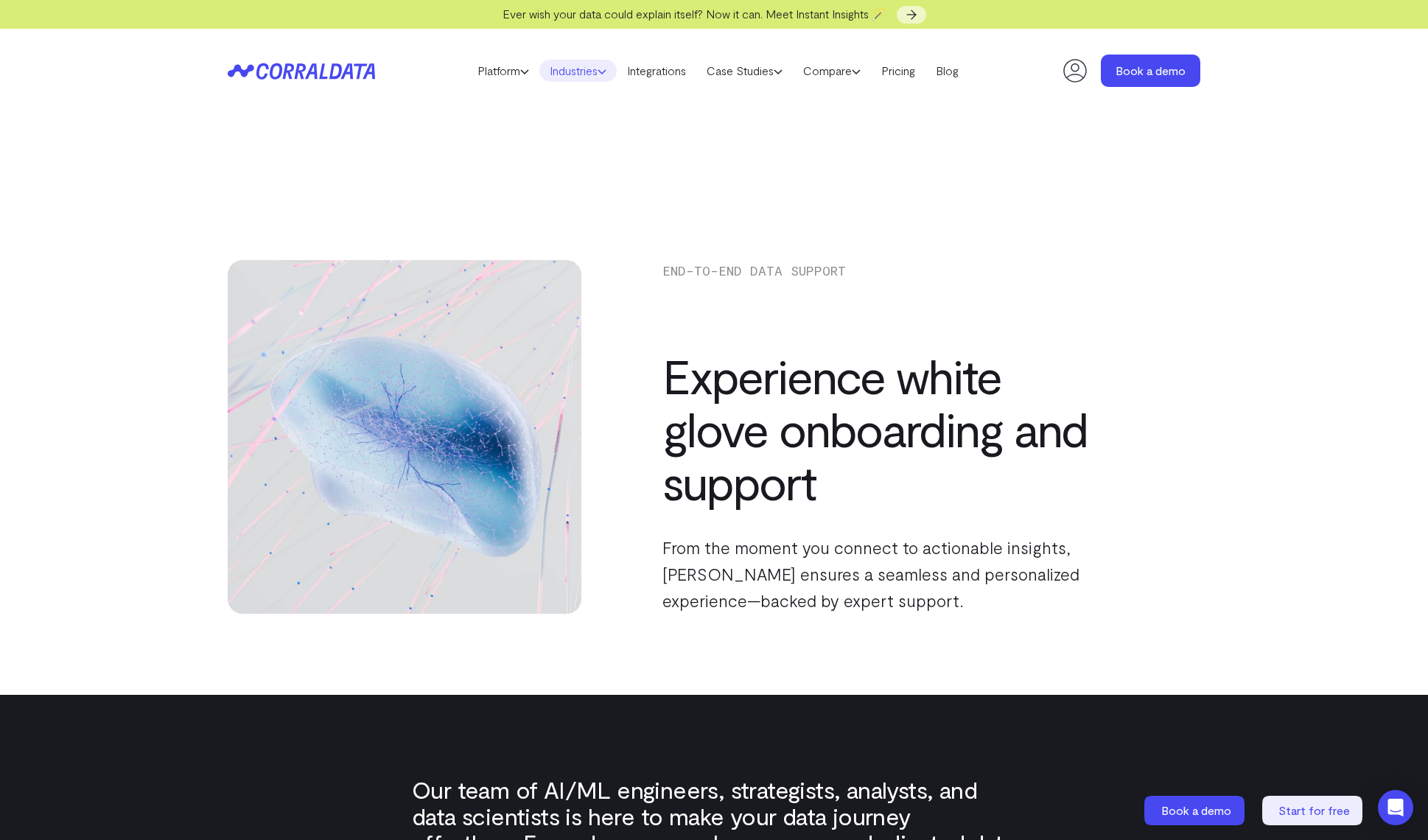
click at [585, 63] on link "Industries" at bounding box center [578, 70] width 78 height 22
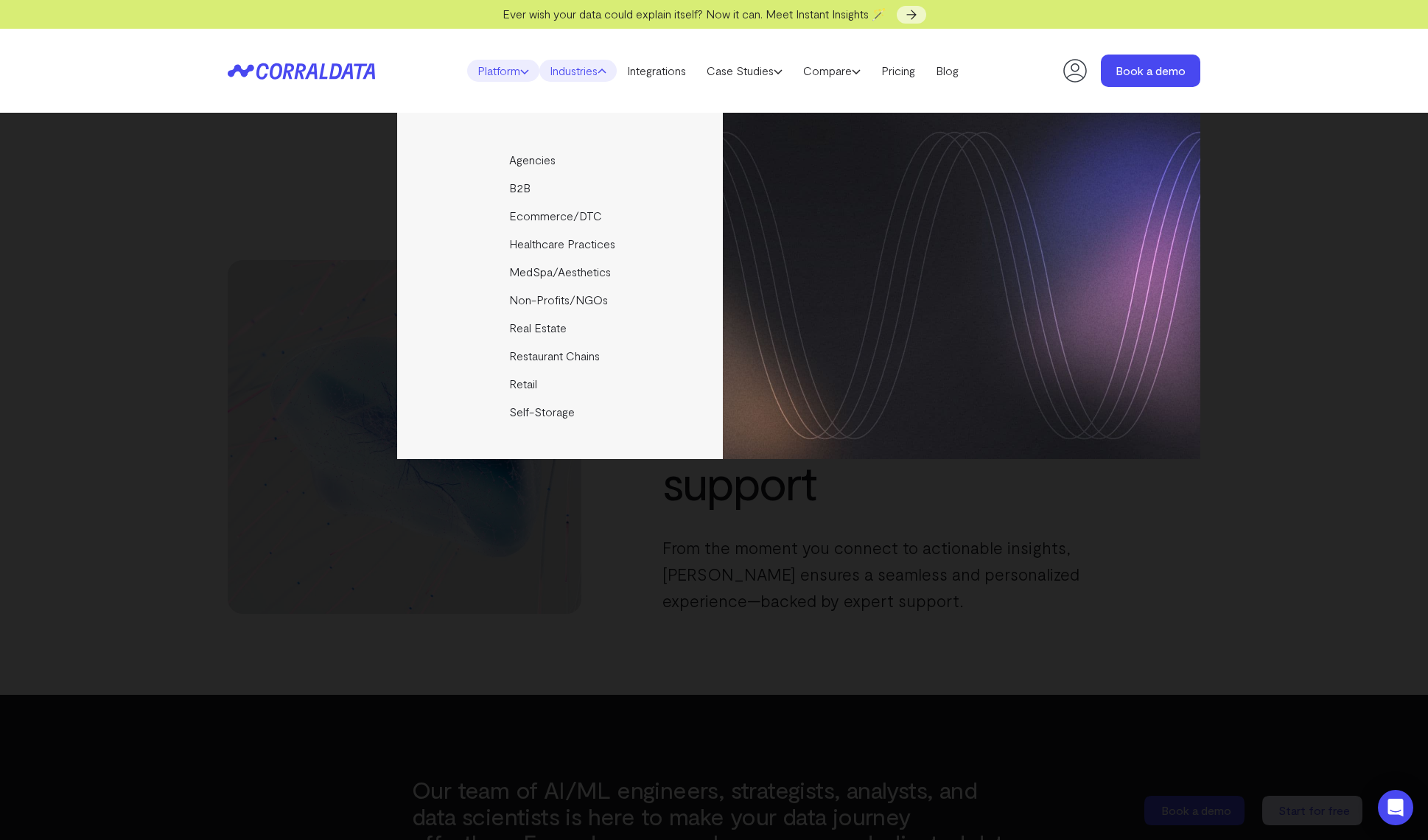
click at [501, 78] on link "Platform" at bounding box center [503, 70] width 72 height 22
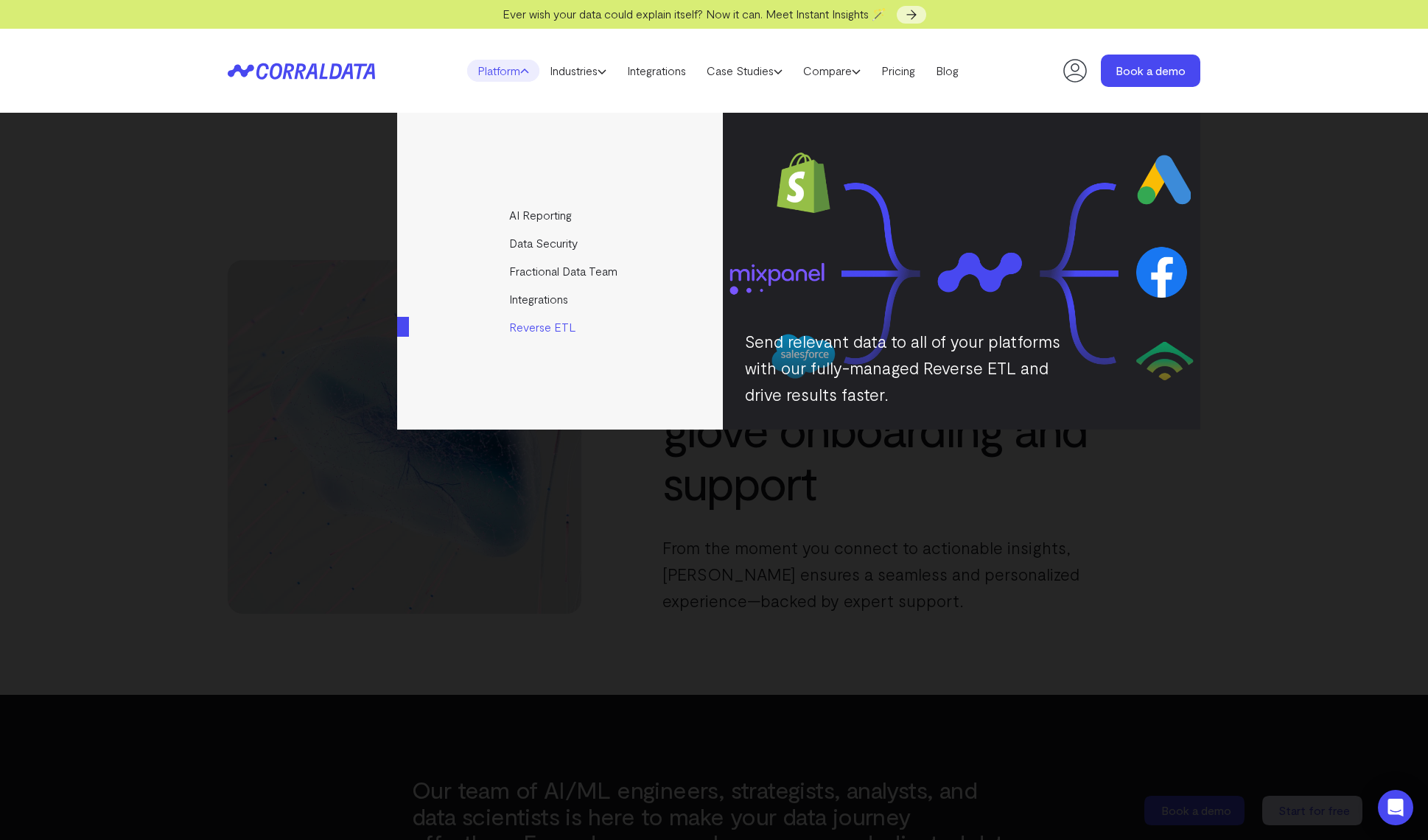
click at [564, 323] on link "Reverse ETL" at bounding box center [561, 327] width 328 height 28
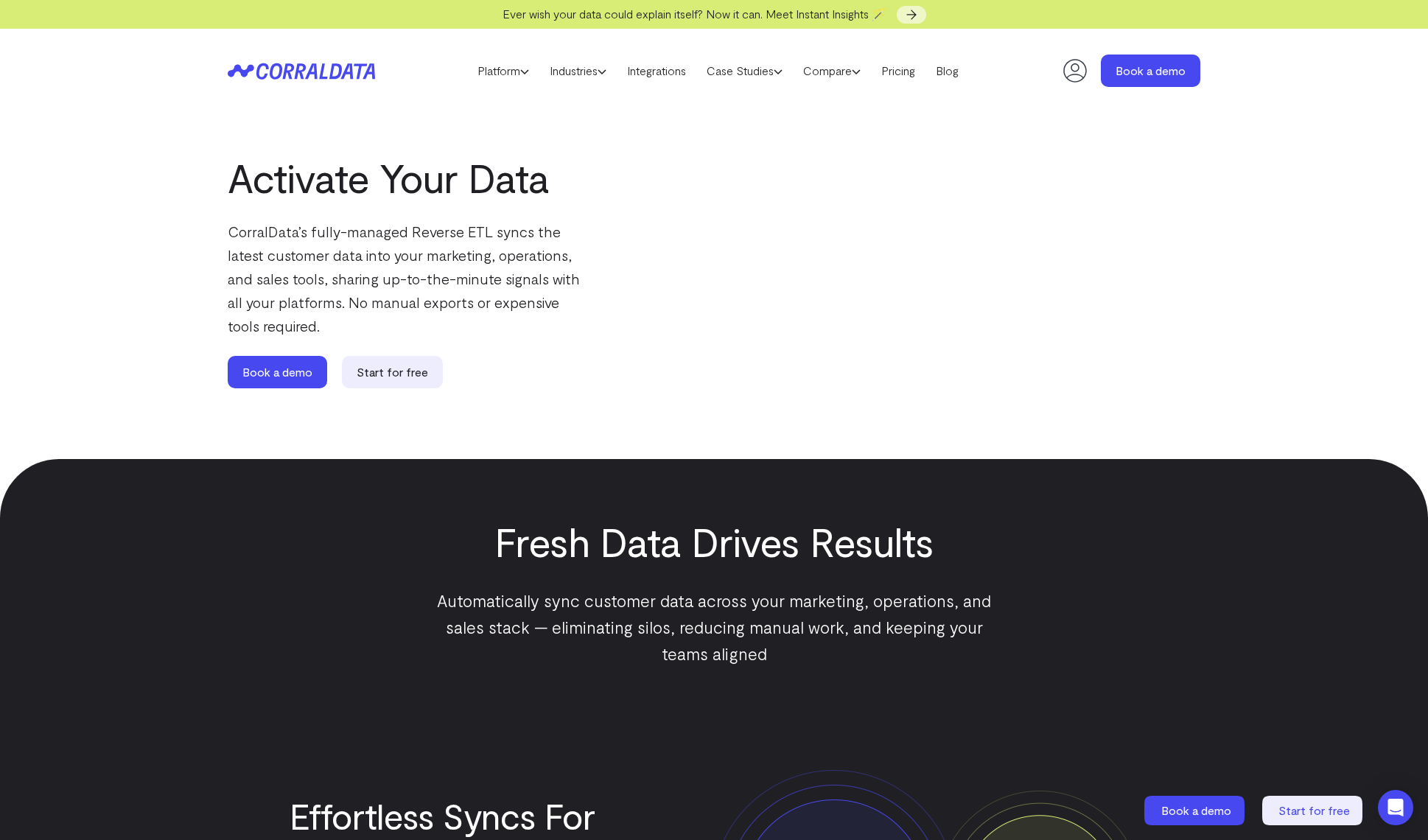
click at [336, 65] on icon at bounding box center [335, 71] width 13 height 16
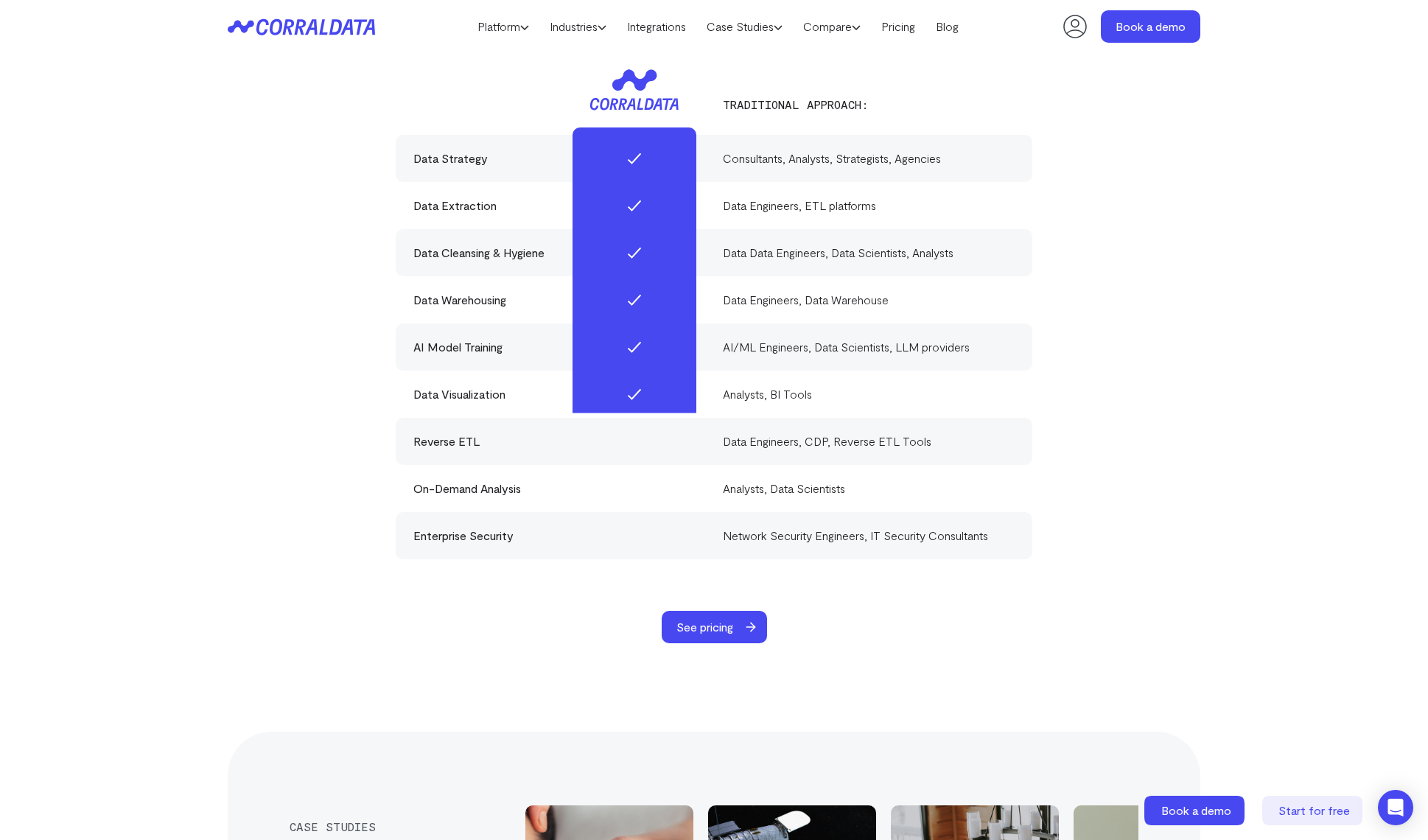
scroll to position [4621, 0]
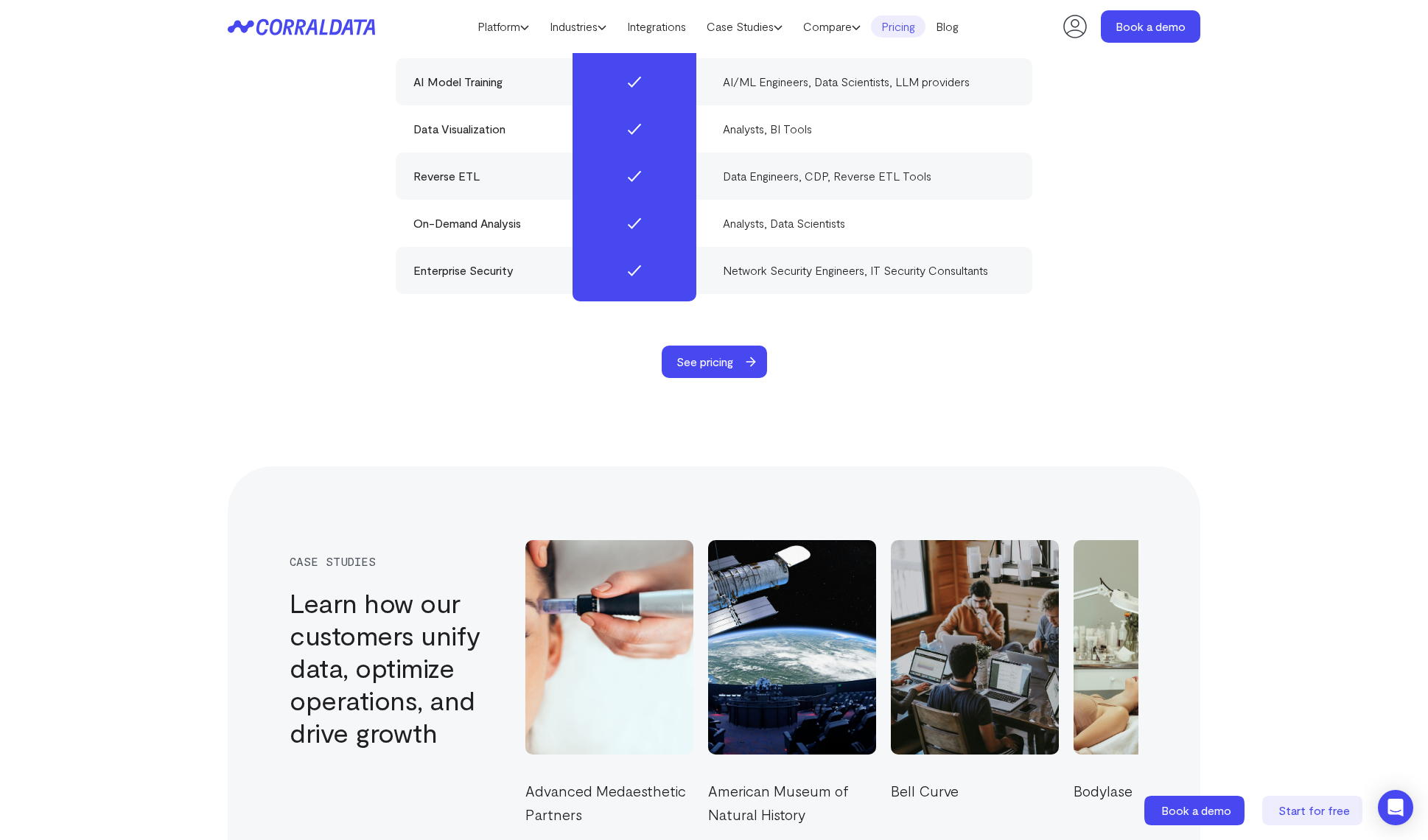
click at [916, 28] on link "Pricing" at bounding box center [898, 27] width 54 height 22
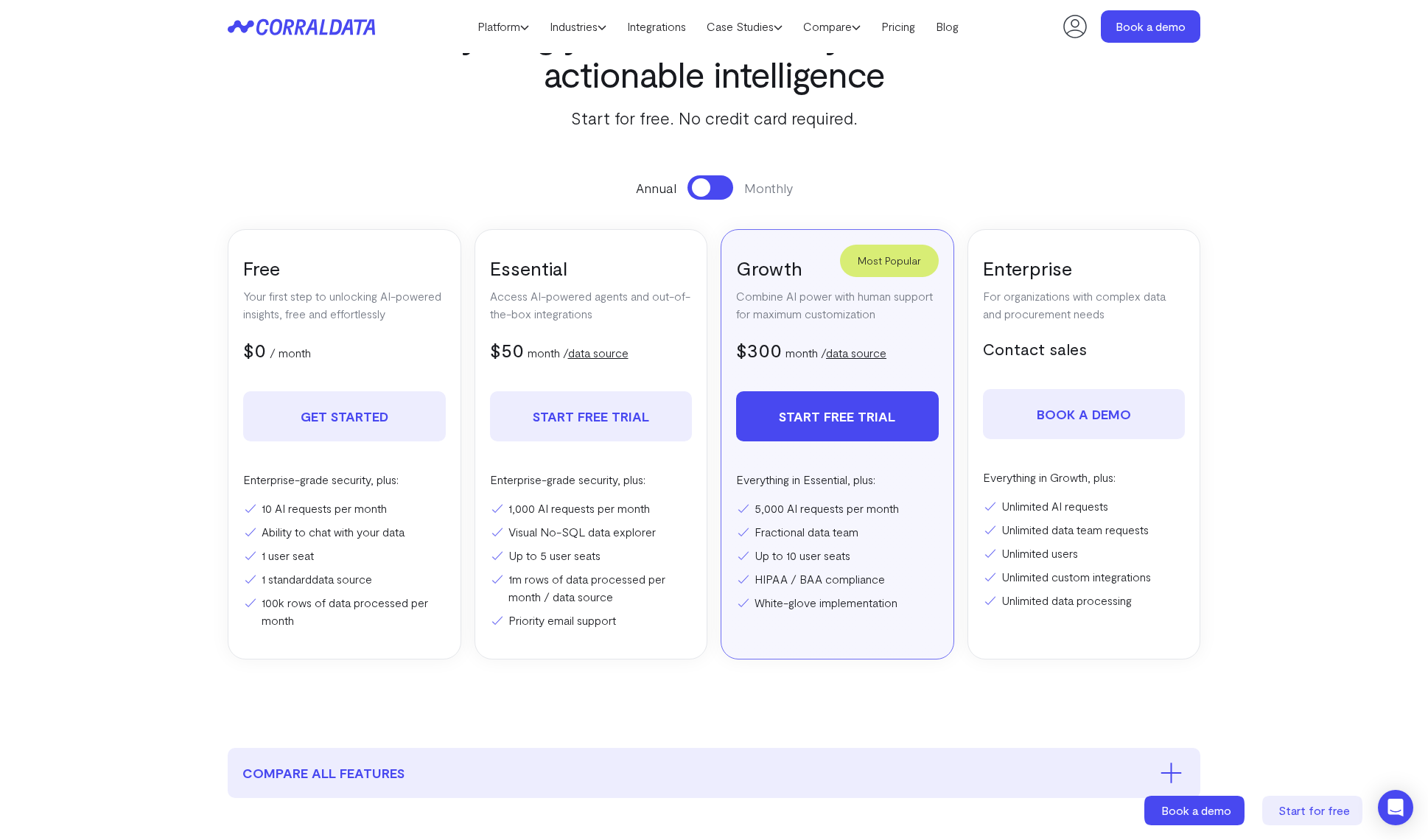
scroll to position [187, 0]
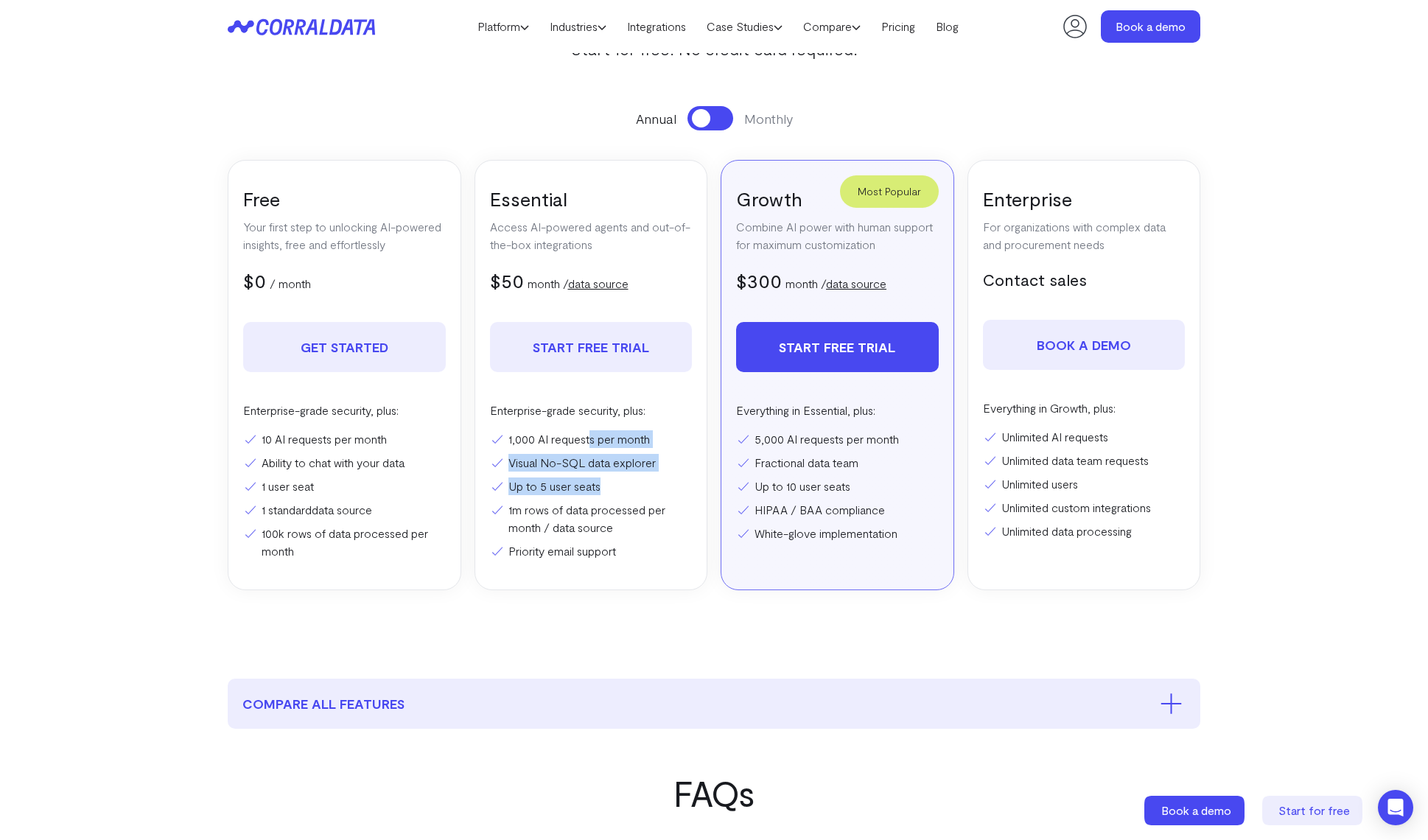
drag, startPoint x: 606, startPoint y: 479, endPoint x: 591, endPoint y: 436, distance: 45.5
click at [591, 436] on ul "1,000 AI requests per month Visual No-SQL data explorer Up to 5 user seats 1m r…" at bounding box center [591, 494] width 203 height 129
click at [588, 416] on p "Enterprise-grade security, plus:" at bounding box center [591, 410] width 203 height 18
drag, startPoint x: 587, startPoint y: 423, endPoint x: 636, endPoint y: 568, distance: 153.1
click at [618, 566] on div "Essential Access AI-powered agents and out-of-the-box integrations $50 $100 mon…" at bounding box center [591, 374] width 234 height 430
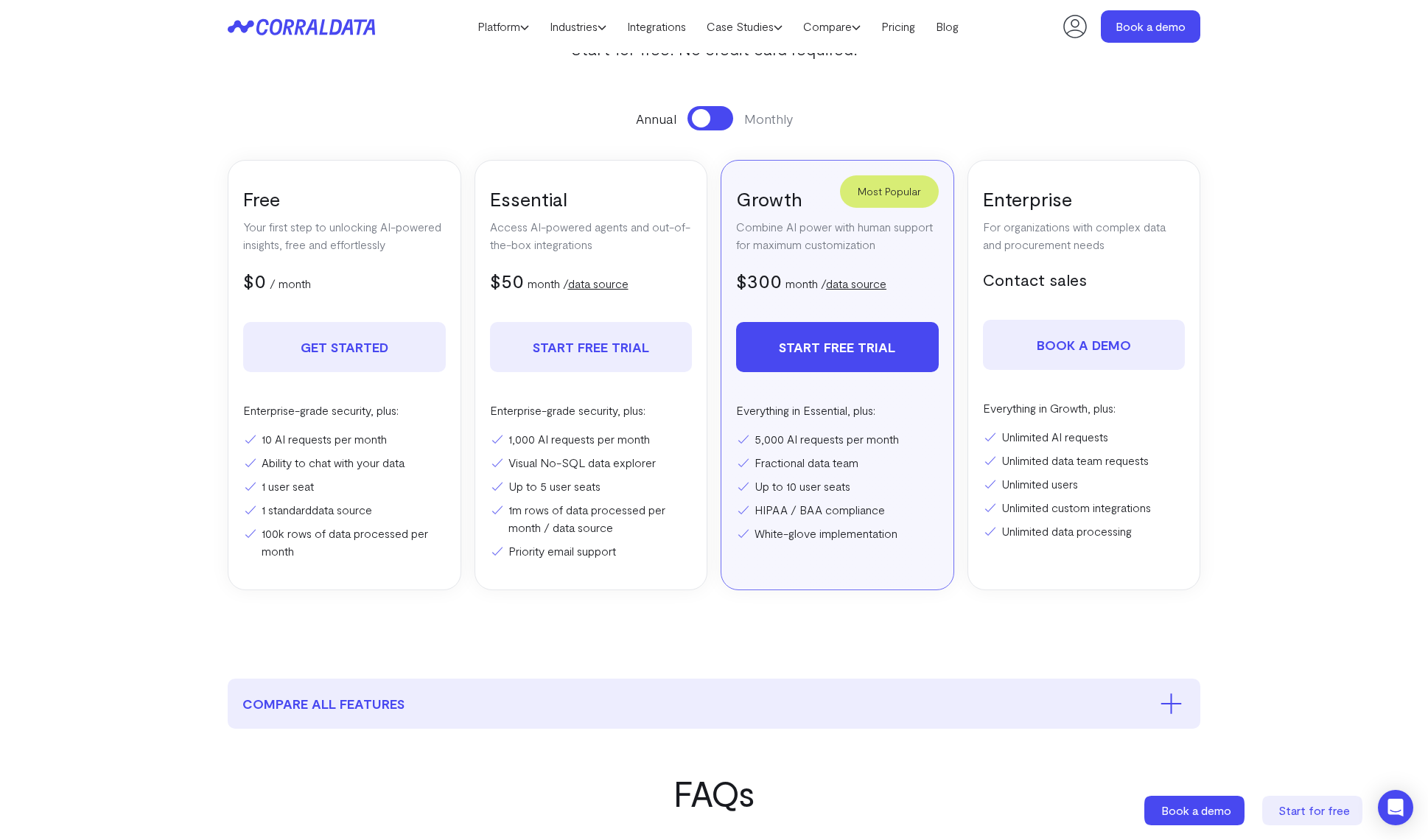
click at [639, 568] on div "Essential Access AI-powered agents and out-of-the-box integrations $50 $100 mon…" at bounding box center [591, 374] width 234 height 430
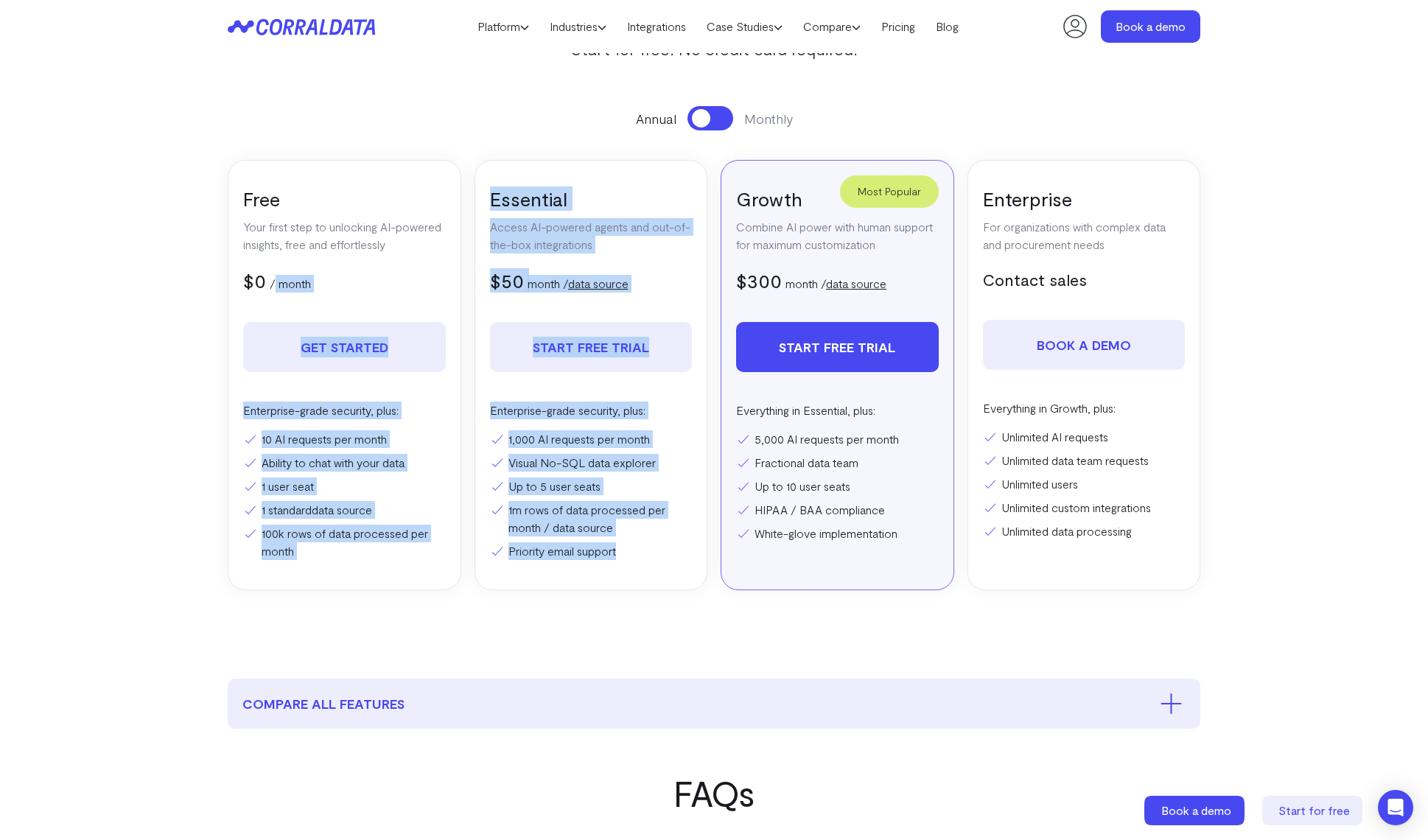
drag, startPoint x: 640, startPoint y: 568, endPoint x: 401, endPoint y: 203, distance: 436.3
click at [413, 217] on div "Free Your first step to unlocking AI-powered insights, free and effortlessly $0…" at bounding box center [714, 374] width 973 height 430
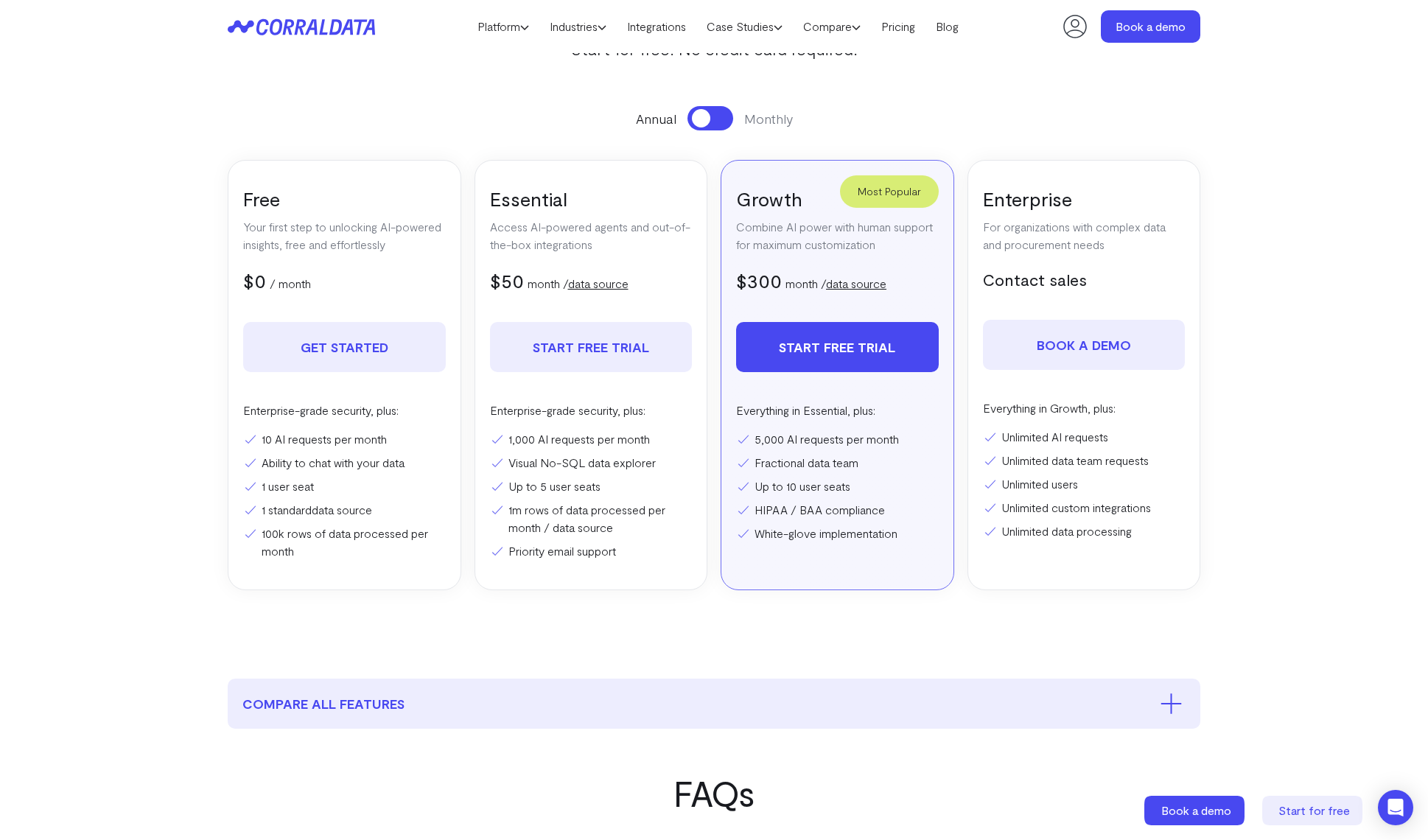
click at [377, 156] on div "Annual Monthly Free Your first step to unlocking AI-powered insights, free and …" at bounding box center [714, 348] width 973 height 484
drag, startPoint x: 585, startPoint y: 103, endPoint x: 663, endPoint y: 89, distance: 79.2
click at [594, 101] on section "Pricing Everything you need to turn your data into actionable intelligence Star…" at bounding box center [714, 272] width 1061 height 755
click at [712, 127] on button at bounding box center [710, 118] width 46 height 24
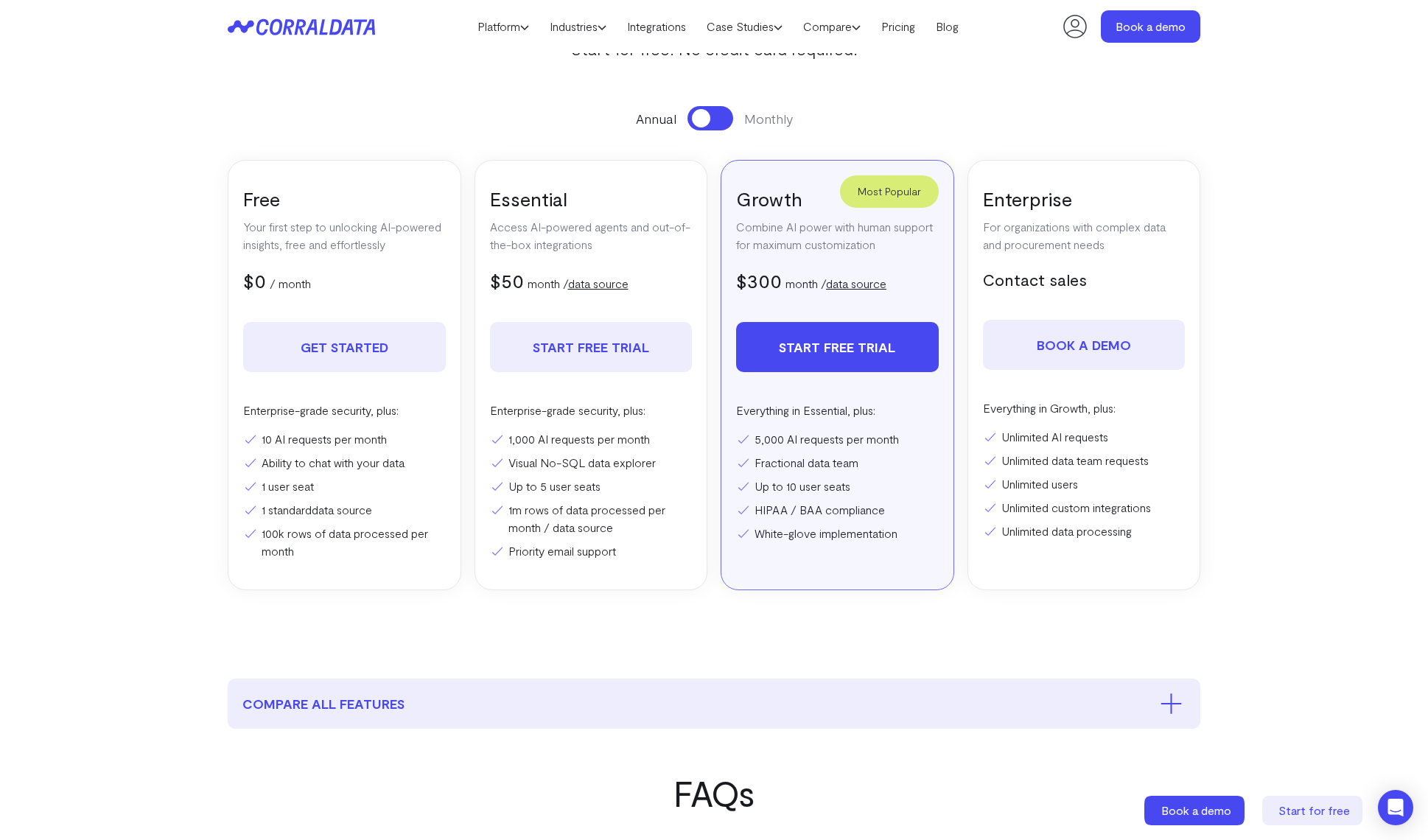
click at [711, 124] on button at bounding box center [710, 118] width 46 height 24
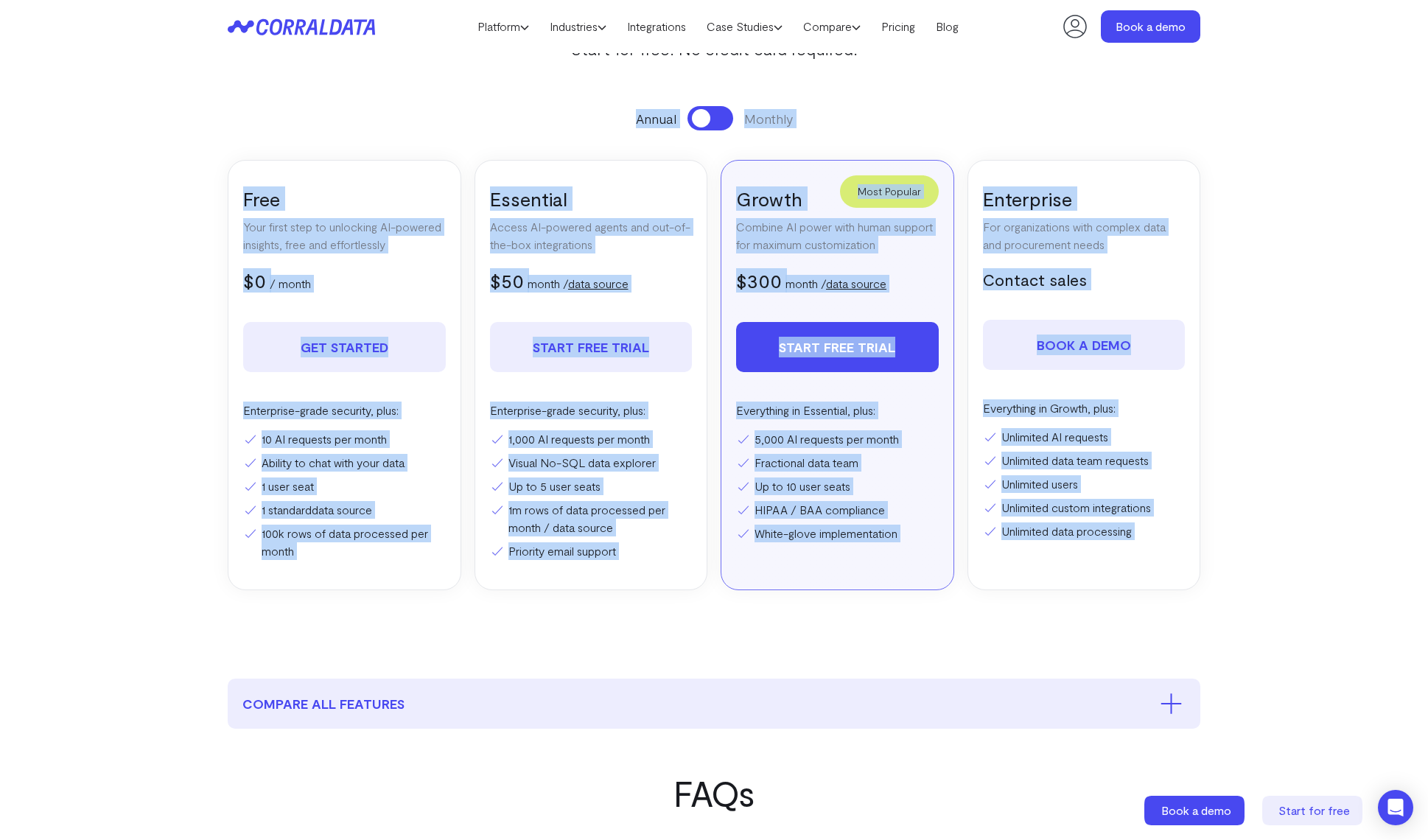
drag, startPoint x: 551, startPoint y: 88, endPoint x: 1101, endPoint y: 650, distance: 786.3
click at [1122, 612] on section "Pricing Everything you need to turn your data into actionable intelligence Star…" at bounding box center [714, 272] width 1061 height 755
drag, startPoint x: 1105, startPoint y: 537, endPoint x: 492, endPoint y: 94, distance: 756.3
click at [492, 94] on section "Pricing Everything you need to turn your data into actionable intelligence Star…" at bounding box center [714, 272] width 1061 height 755
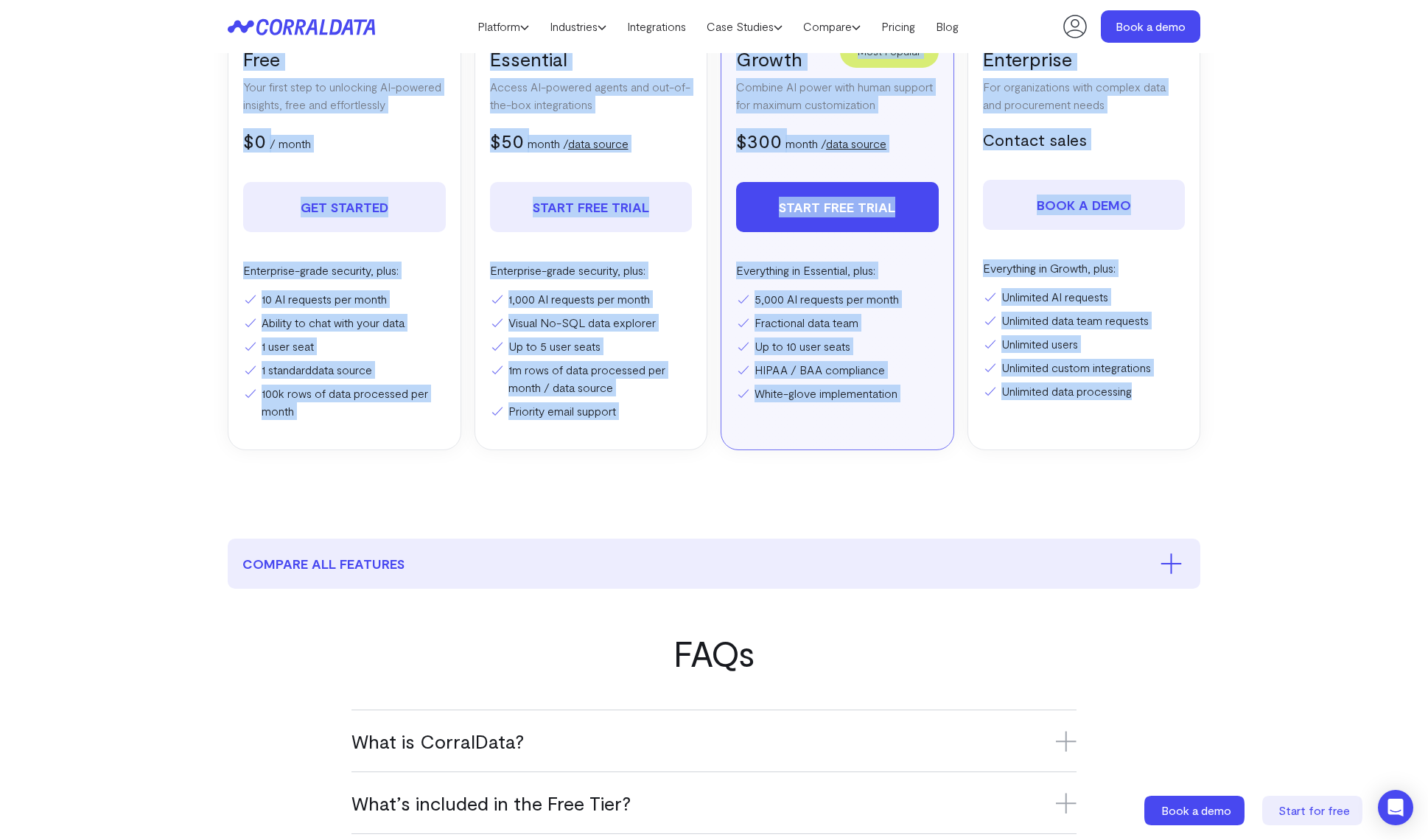
scroll to position [348, 0]
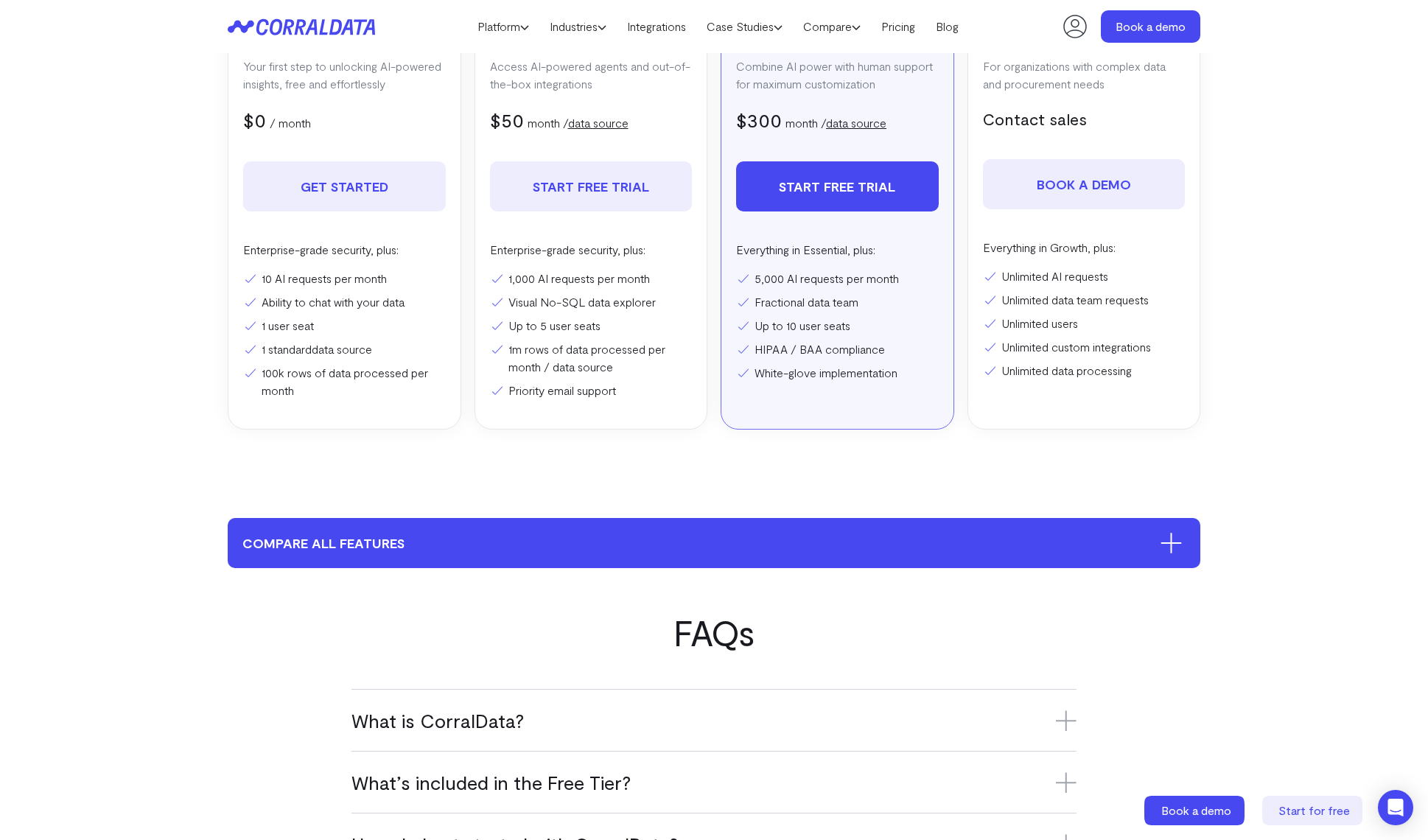
click at [285, 564] on button "compare all features" at bounding box center [714, 543] width 973 height 50
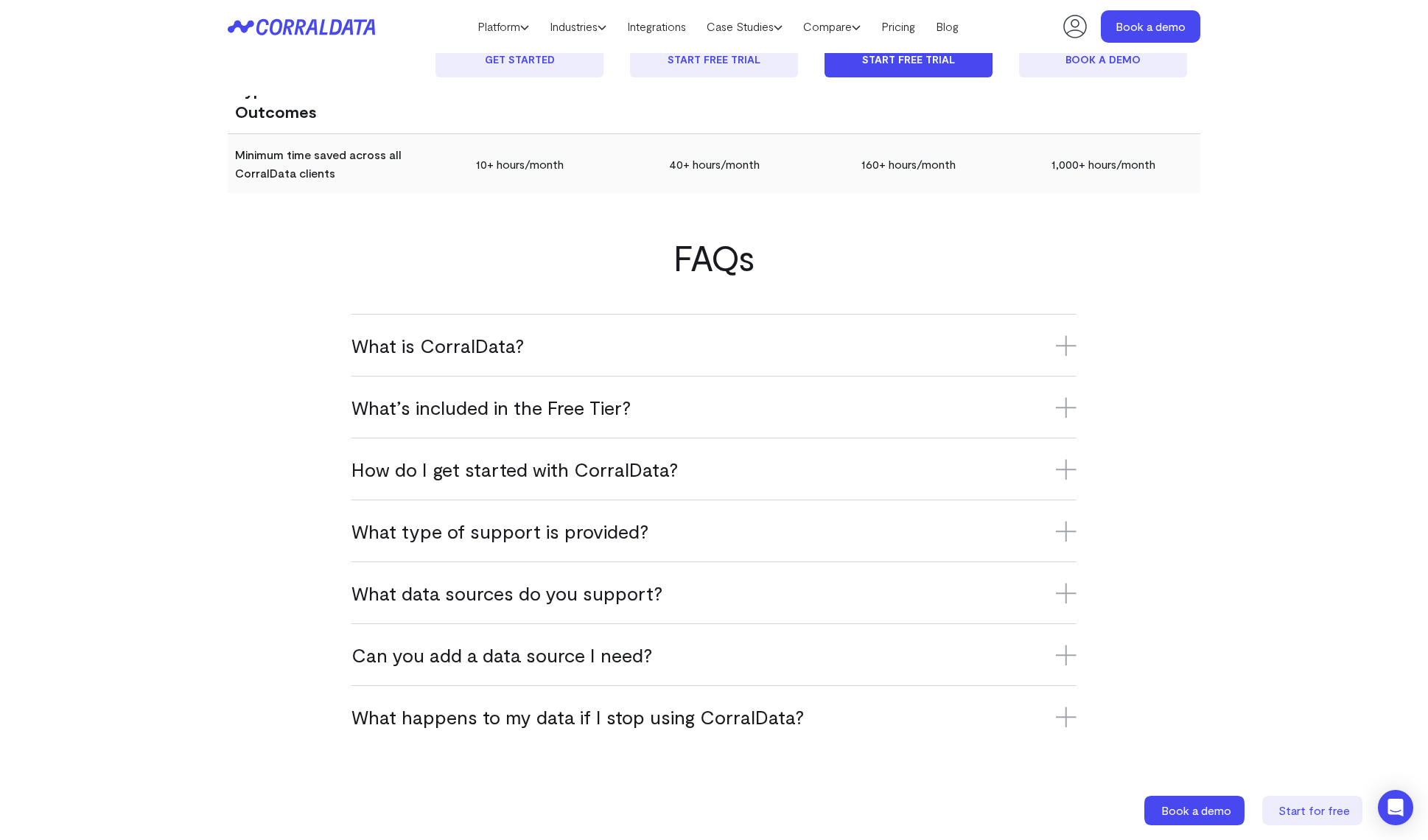
scroll to position [3690, 0]
